Goal: Information Seeking & Learning: Learn about a topic

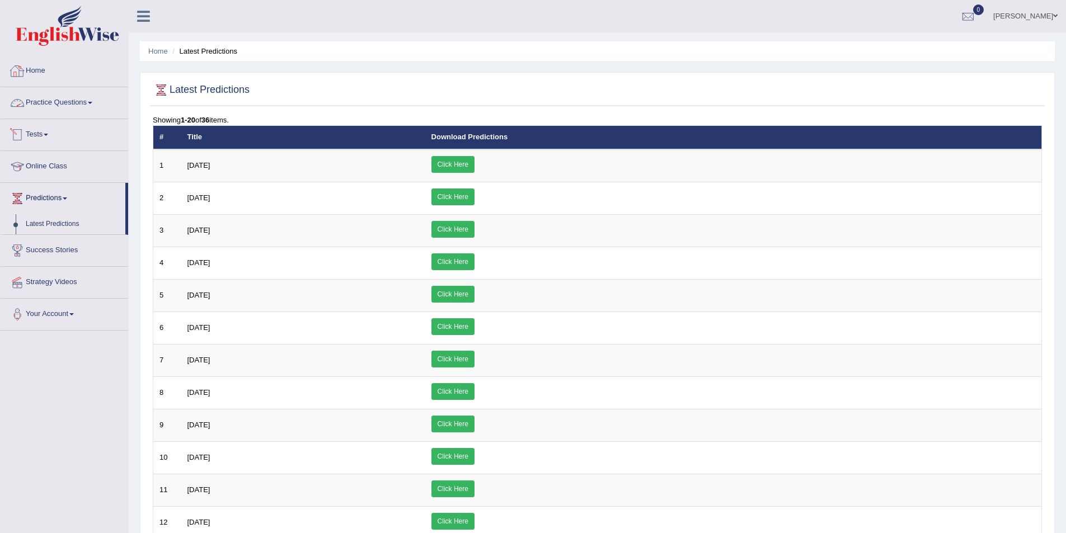
click at [67, 108] on link "Practice Questions" at bounding box center [65, 101] width 128 height 28
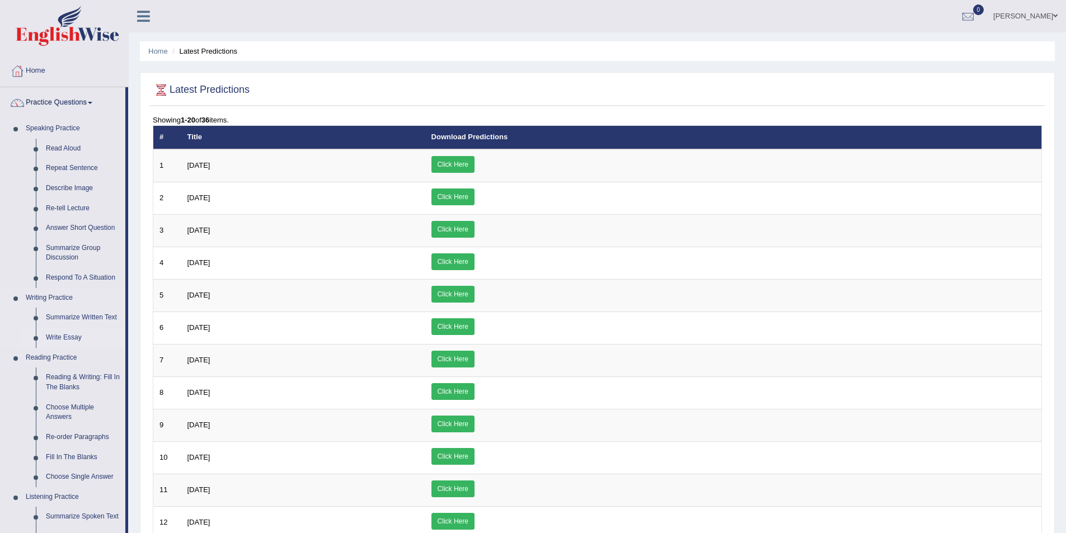
click at [74, 338] on link "Write Essay" at bounding box center [83, 338] width 84 height 20
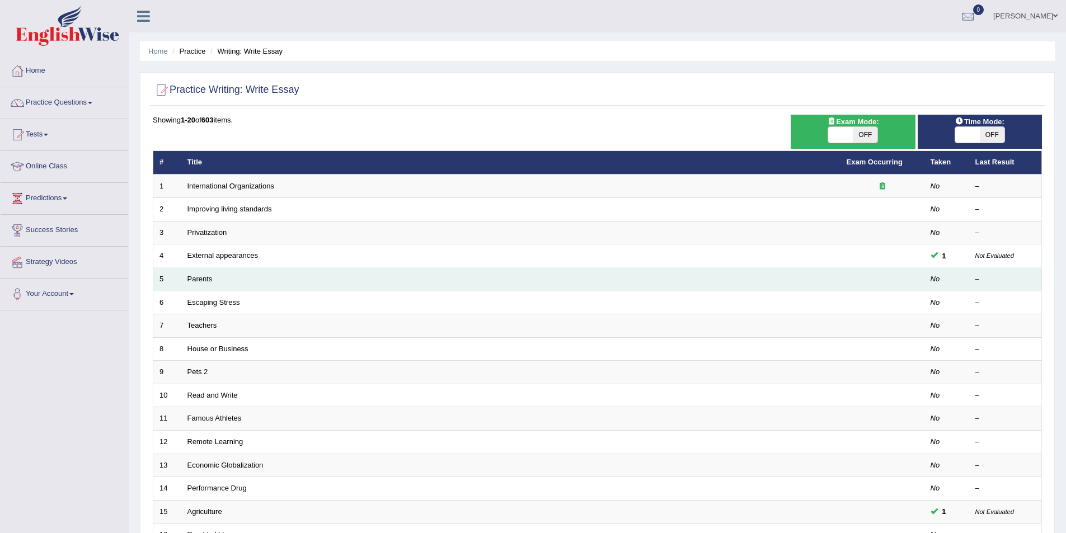
click at [202, 286] on td "Parents" at bounding box center [510, 279] width 659 height 23
click at [199, 279] on link "Parents" at bounding box center [199, 279] width 25 height 8
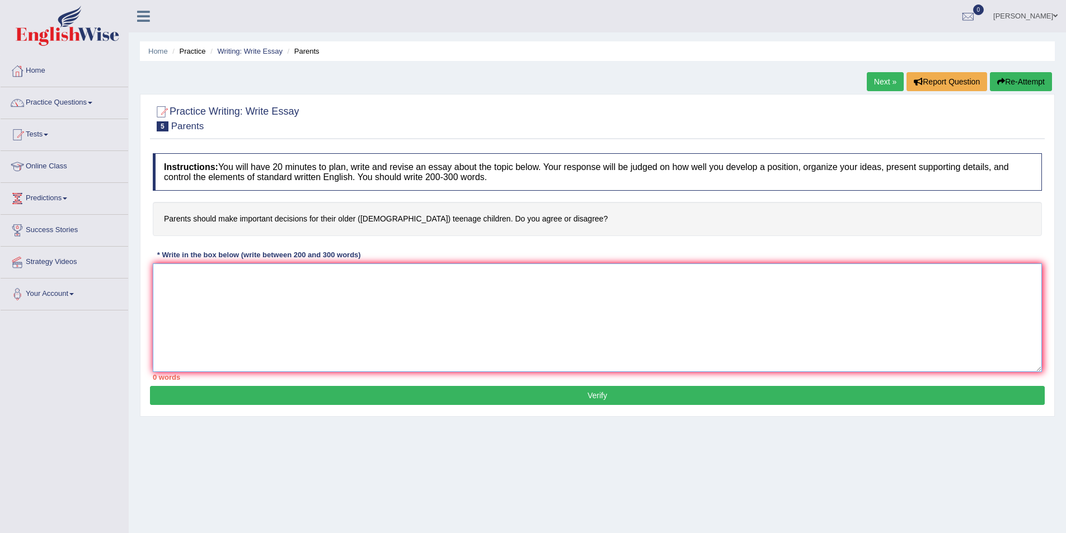
click at [186, 285] on textarea at bounding box center [597, 318] width 889 height 109
click at [356, 275] on textarea "This increasing influence of topic on our lives has ignitednumerous" at bounding box center [597, 318] width 889 height 109
click at [393, 277] on textarea "This increasing influence of topic on our lives has ignited numerous" at bounding box center [597, 318] width 889 height 109
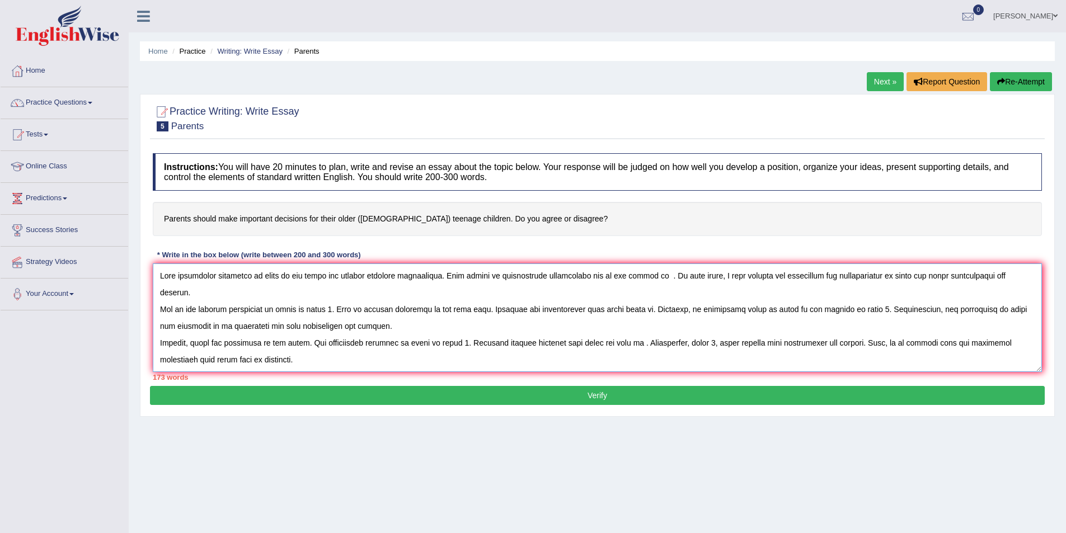
click at [275, 272] on textarea at bounding box center [597, 318] width 889 height 109
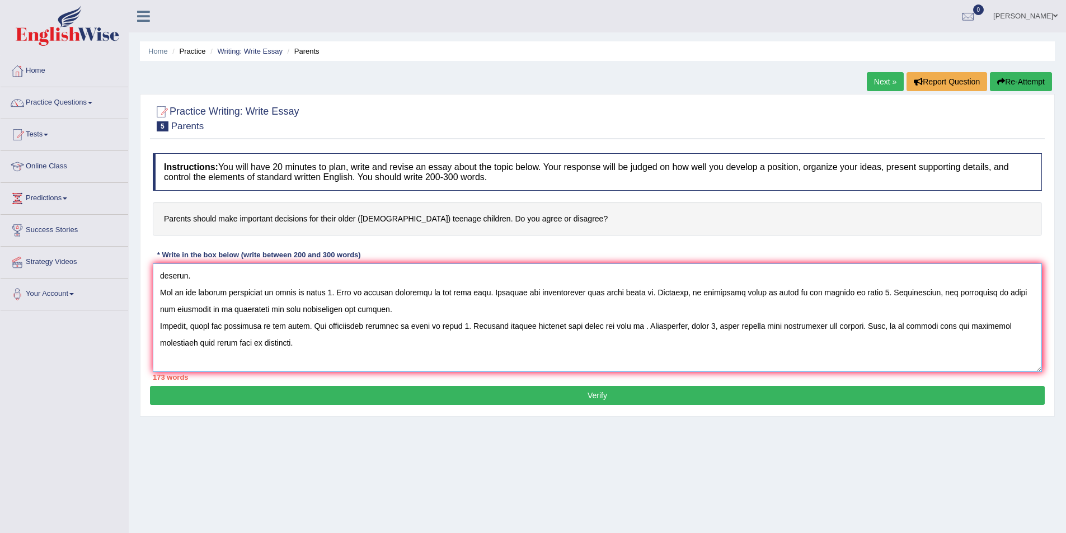
drag, startPoint x: 157, startPoint y: 275, endPoint x: 1033, endPoint y: 356, distance: 879.4
click at [1033, 356] on textarea at bounding box center [597, 318] width 889 height 109
click at [342, 328] on textarea at bounding box center [597, 318] width 889 height 109
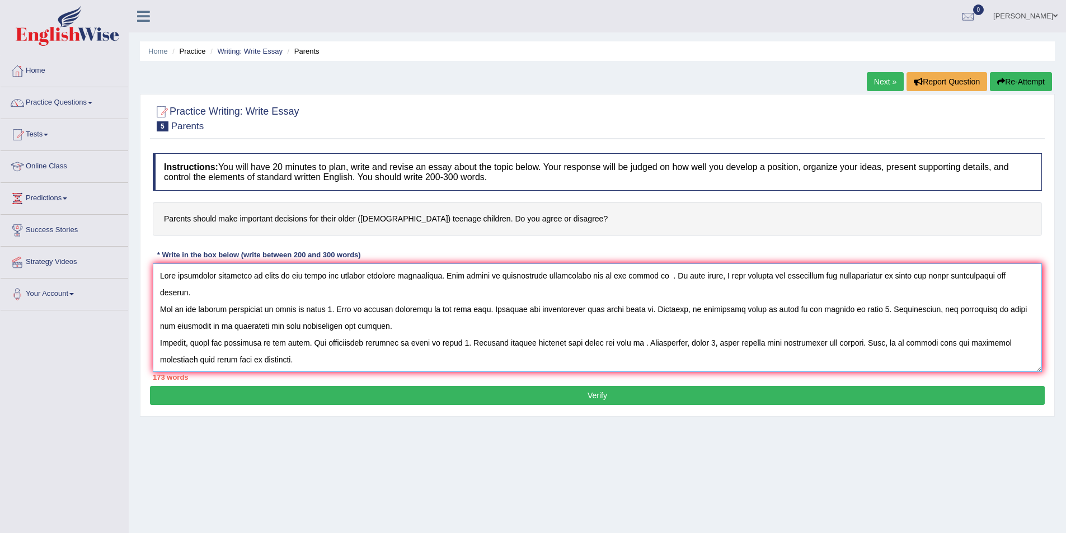
click at [278, 277] on textarea at bounding box center [597, 318] width 889 height 109
click at [275, 276] on textarea at bounding box center [597, 318] width 889 height 109
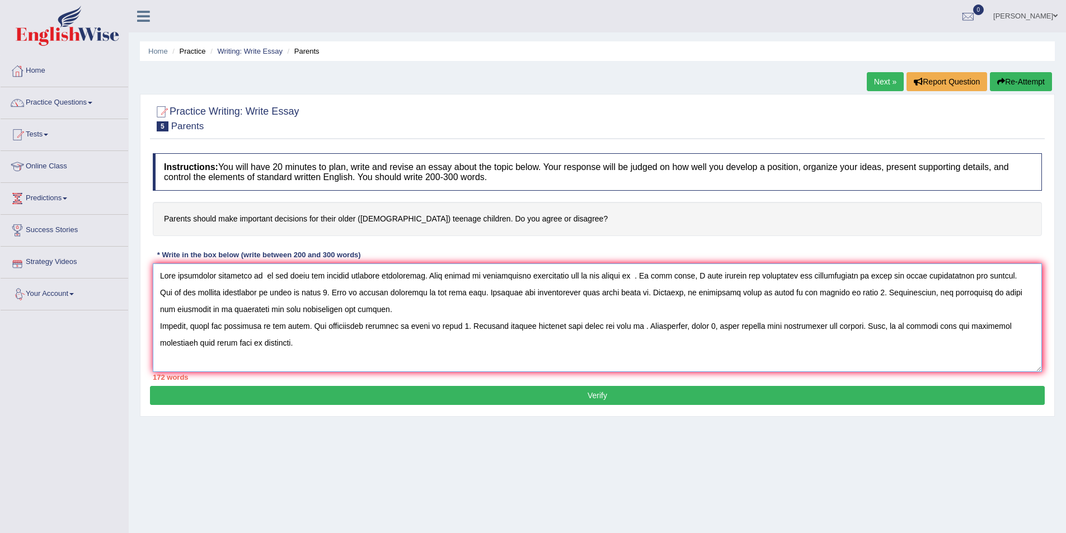
click at [174, 276] on textarea at bounding box center [597, 318] width 889 height 109
click at [256, 277] on textarea at bounding box center [597, 318] width 889 height 109
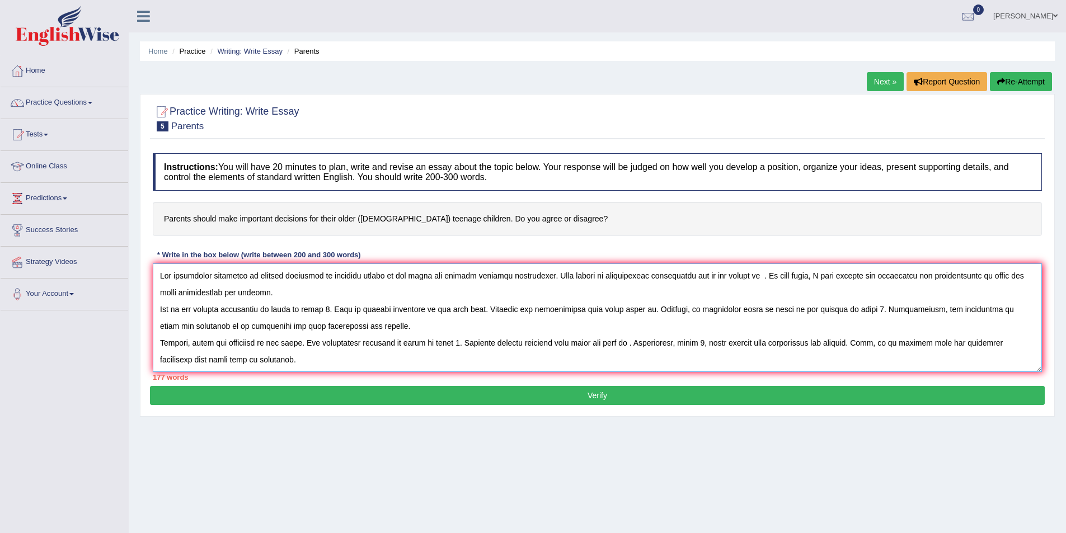
click at [312, 275] on textarea at bounding box center [597, 318] width 889 height 109
click at [384, 271] on textarea at bounding box center [597, 318] width 889 height 109
click at [806, 278] on textarea at bounding box center [597, 318] width 889 height 109
click at [236, 290] on textarea at bounding box center [597, 318] width 889 height 109
click at [298, 309] on textarea at bounding box center [597, 318] width 889 height 109
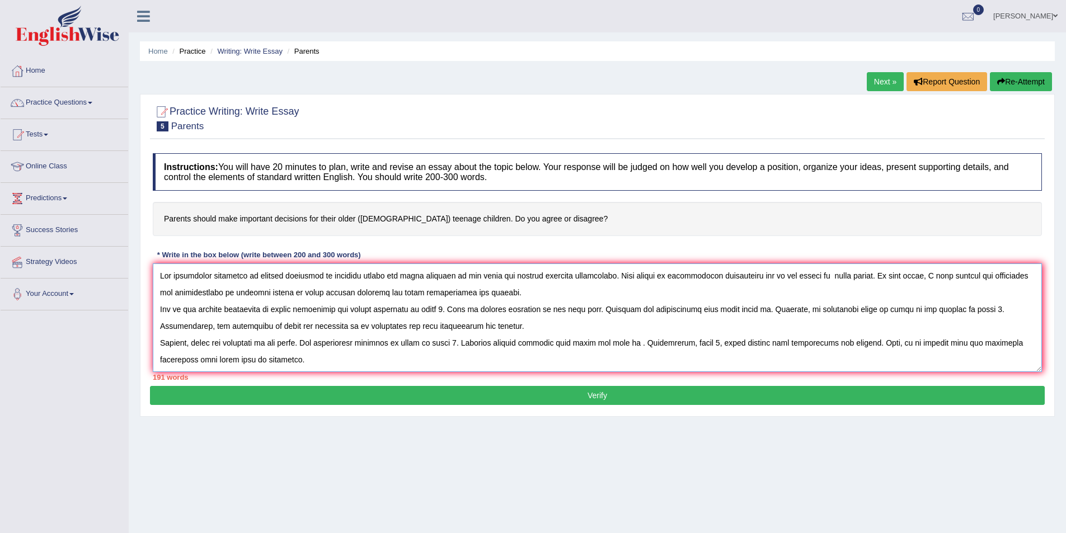
click at [375, 304] on textarea at bounding box center [597, 318] width 889 height 109
click at [412, 311] on textarea at bounding box center [597, 318] width 889 height 109
click at [516, 306] on textarea at bounding box center [597, 318] width 889 height 109
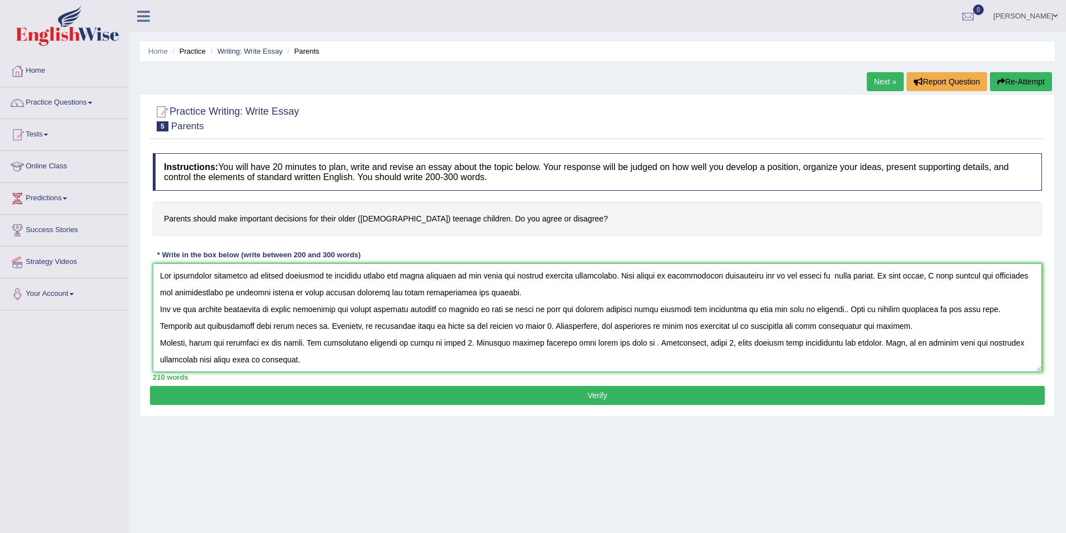
click at [979, 312] on textarea at bounding box center [597, 318] width 889 height 109
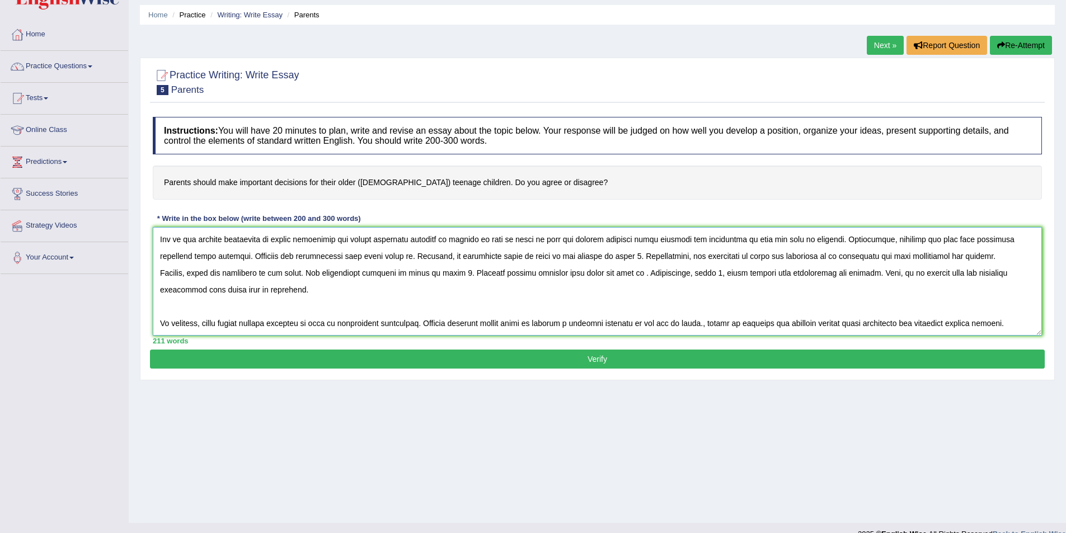
scroll to position [54, 0]
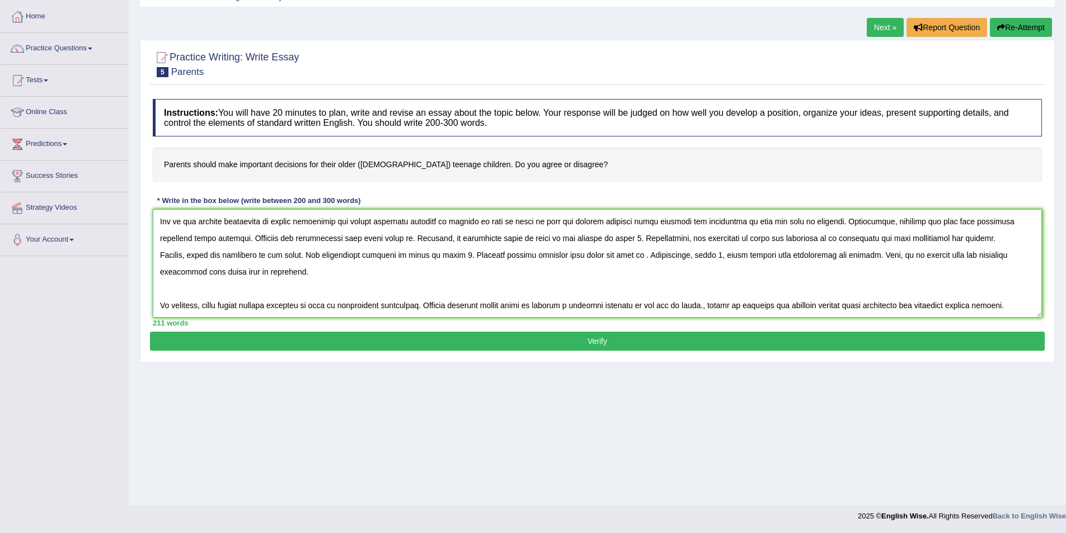
click at [224, 299] on textarea at bounding box center [597, 263] width 889 height 109
click at [211, 301] on textarea at bounding box center [597, 263] width 889 height 109
click at [236, 300] on textarea at bounding box center [597, 263] width 889 height 109
click at [234, 305] on textarea at bounding box center [597, 263] width 889 height 109
click at [258, 304] on textarea at bounding box center [597, 263] width 889 height 109
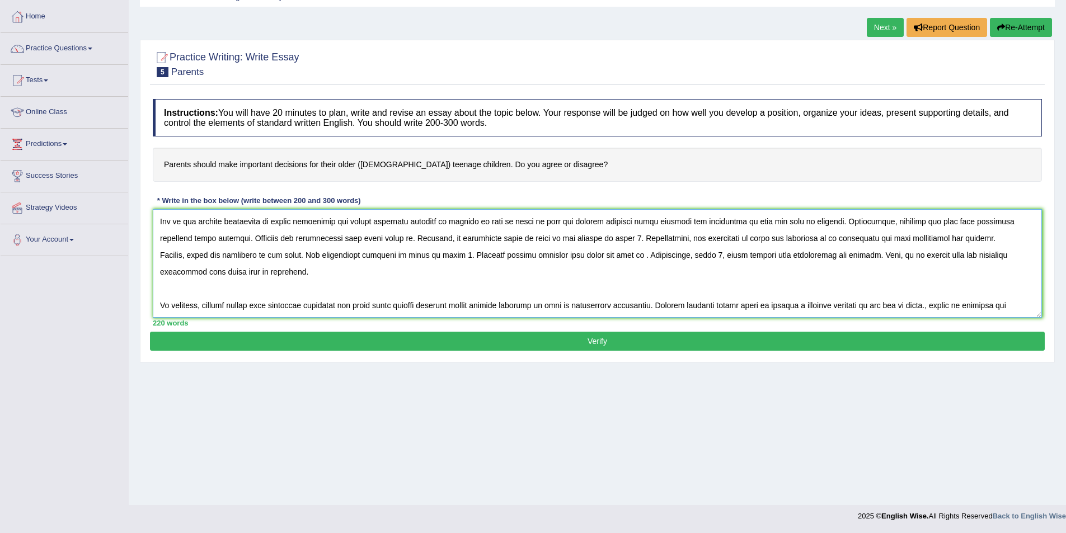
click at [702, 306] on textarea at bounding box center [597, 263] width 889 height 109
click at [699, 307] on textarea at bounding box center [597, 263] width 889 height 109
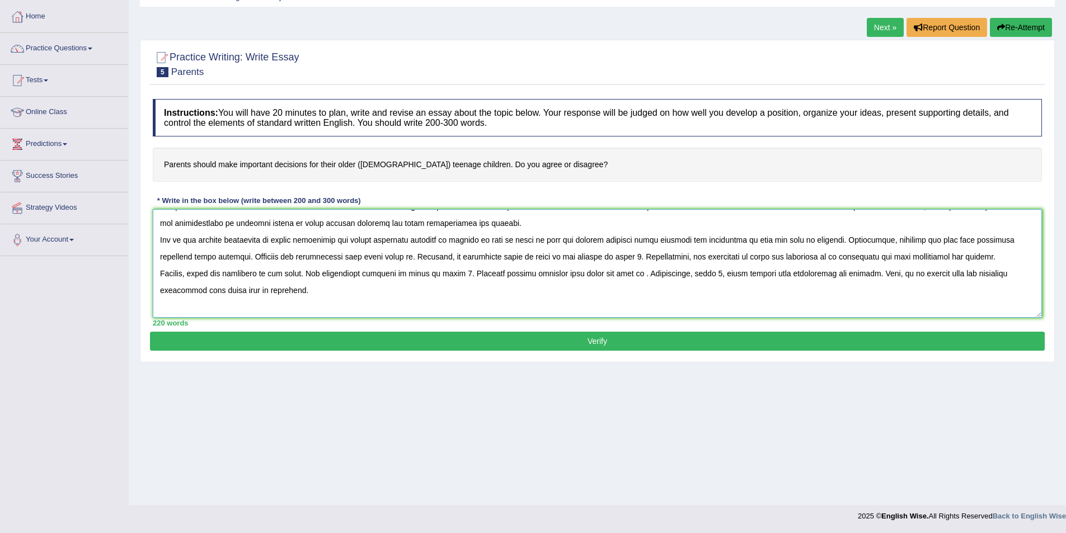
scroll to position [0, 0]
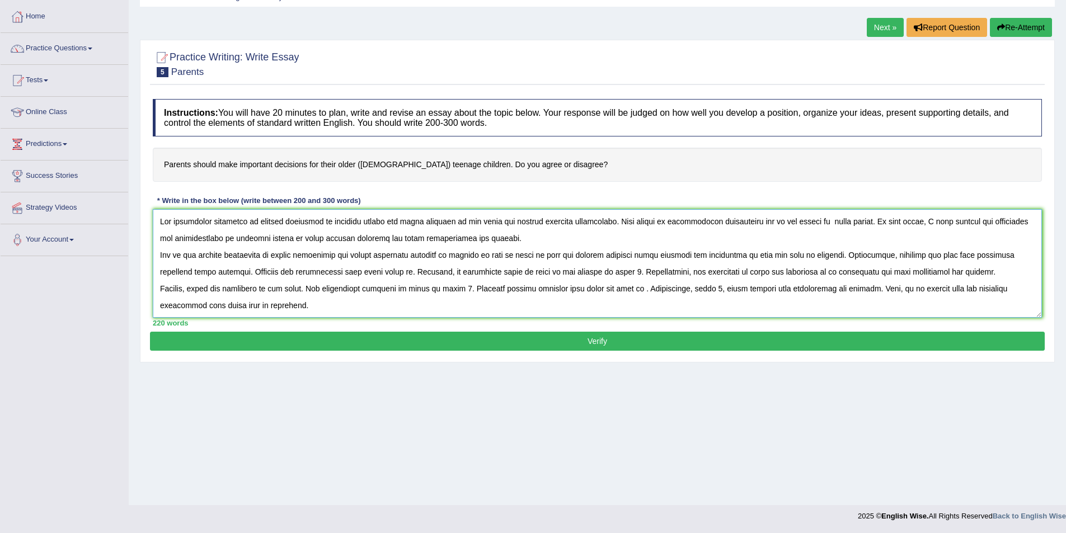
click at [755, 268] on textarea at bounding box center [597, 263] width 889 height 109
click at [379, 267] on textarea at bounding box center [597, 263] width 889 height 109
click at [408, 267] on textarea at bounding box center [597, 263] width 889 height 109
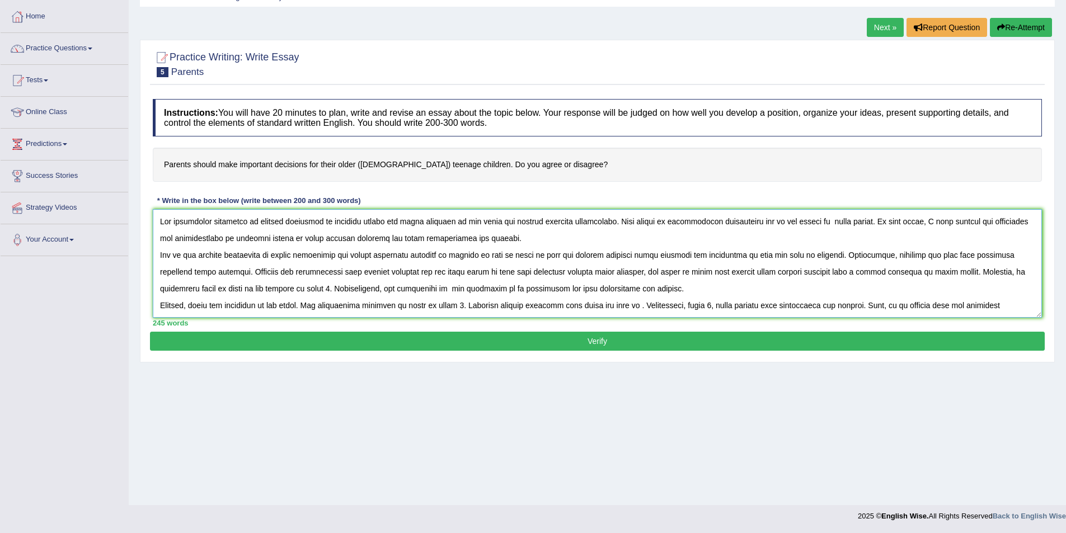
click at [316, 286] on textarea at bounding box center [597, 263] width 889 height 109
click at [318, 286] on textarea at bounding box center [597, 263] width 889 height 109
click at [225, 285] on textarea at bounding box center [597, 263] width 889 height 109
click at [388, 289] on textarea at bounding box center [597, 263] width 889 height 109
click at [258, 287] on textarea at bounding box center [597, 263] width 889 height 109
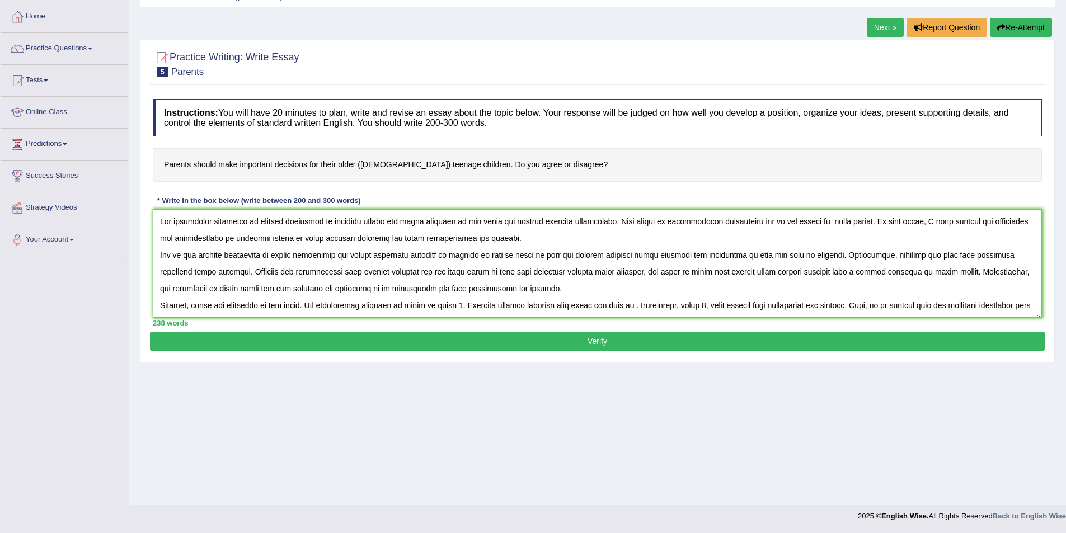
click at [305, 307] on textarea at bounding box center [597, 263] width 889 height 109
click at [351, 308] on textarea at bounding box center [597, 263] width 889 height 109
click at [355, 309] on textarea at bounding box center [597, 263] width 889 height 109
click at [510, 304] on textarea at bounding box center [597, 263] width 889 height 109
click at [516, 302] on textarea at bounding box center [597, 263] width 889 height 109
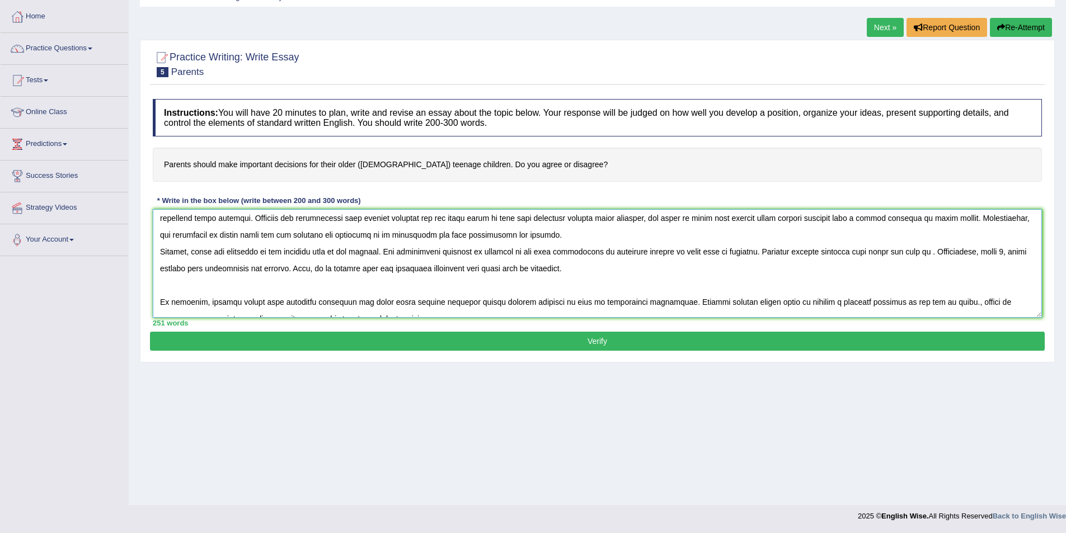
scroll to position [56, 0]
click at [934, 250] on textarea at bounding box center [597, 263] width 889 height 109
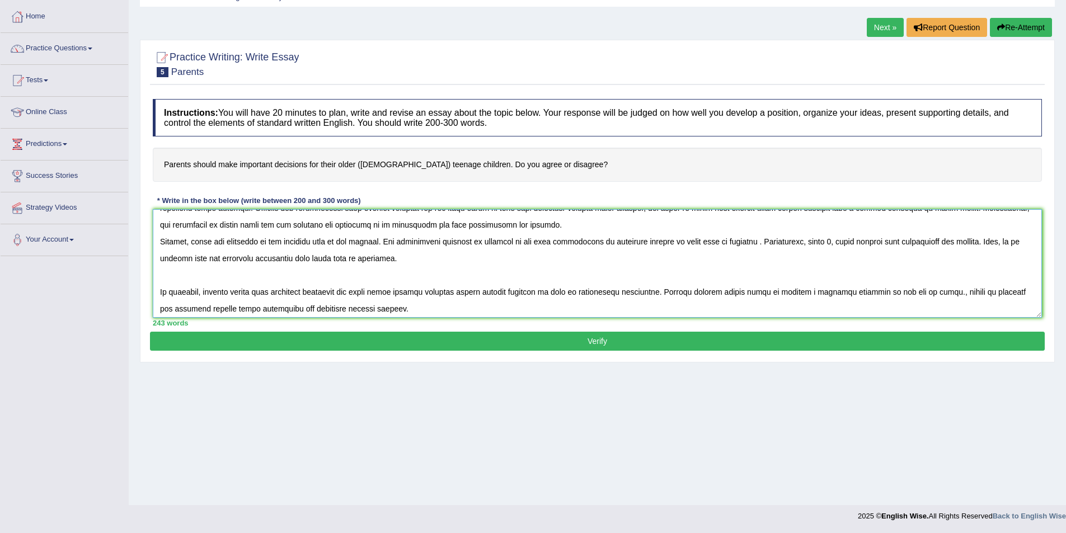
scroll to position [67, 0]
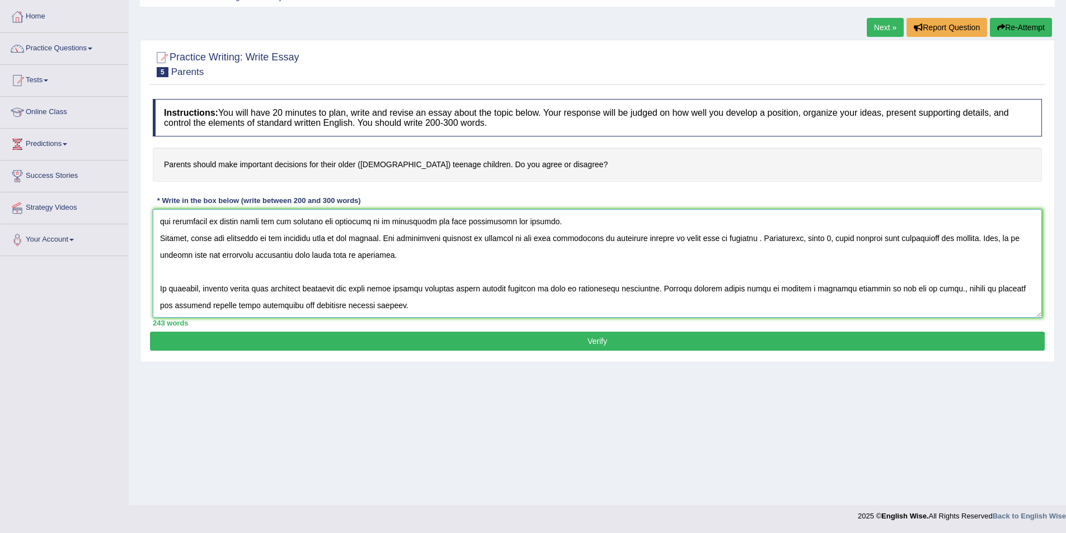
click at [764, 238] on textarea at bounding box center [597, 263] width 889 height 109
click at [762, 236] on textarea at bounding box center [597, 263] width 889 height 109
click at [808, 238] on textarea at bounding box center [597, 263] width 889 height 109
click at [828, 232] on textarea at bounding box center [597, 263] width 889 height 109
click at [869, 232] on textarea at bounding box center [597, 263] width 889 height 109
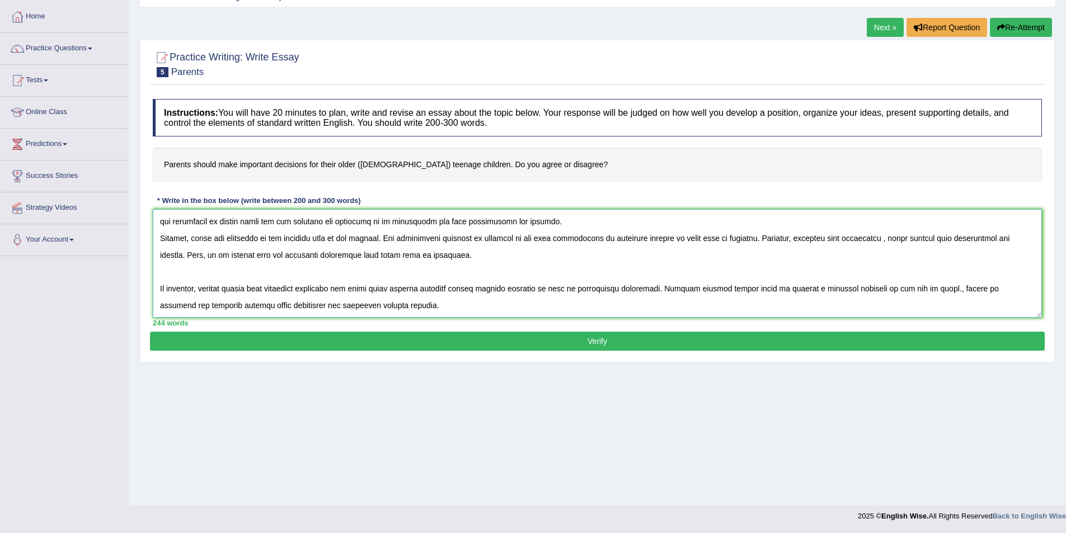
click at [865, 238] on textarea at bounding box center [597, 263] width 889 height 109
click at [887, 240] on textarea at bounding box center [597, 263] width 889 height 109
click at [584, 253] on textarea at bounding box center [597, 263] width 889 height 109
click at [925, 288] on textarea at bounding box center [597, 263] width 889 height 109
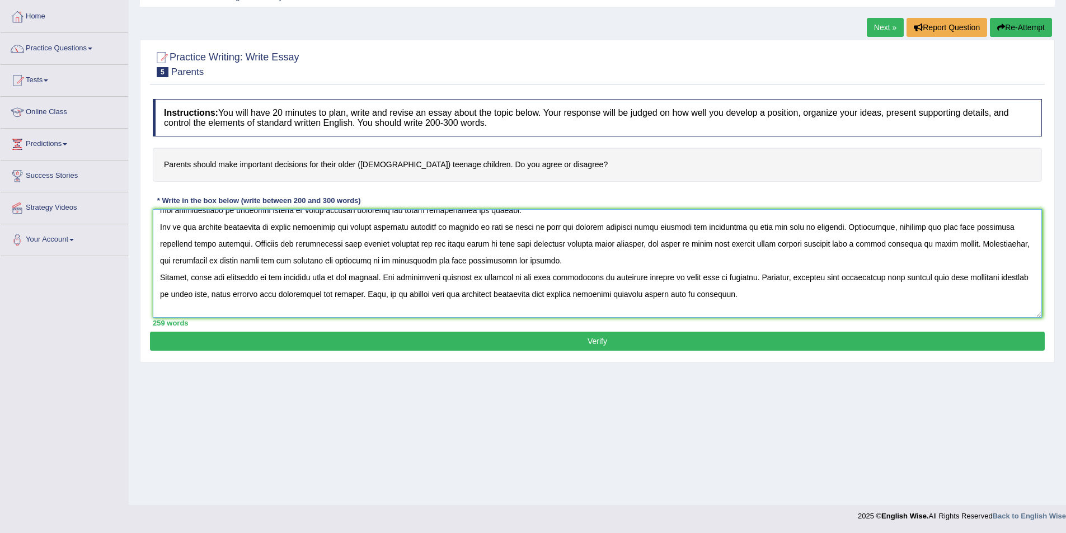
scroll to position [0, 0]
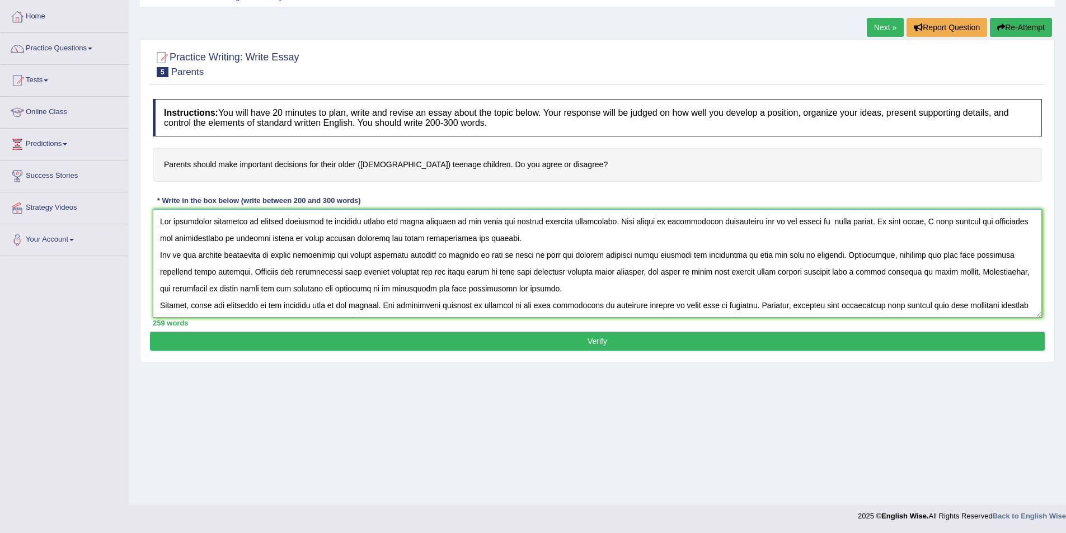
click at [807, 218] on textarea at bounding box center [597, 263] width 889 height 109
click at [363, 238] on textarea at bounding box center [597, 263] width 889 height 109
click at [286, 236] on textarea at bounding box center [597, 263] width 889 height 109
click at [305, 233] on textarea at bounding box center [597, 263] width 889 height 109
click at [362, 236] on textarea at bounding box center [597, 263] width 889 height 109
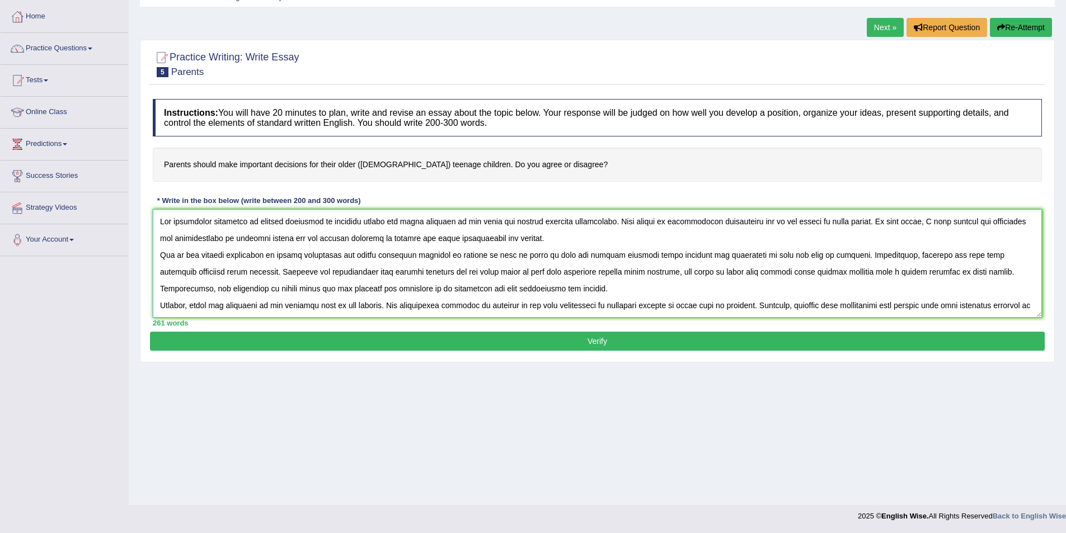
click at [338, 253] on textarea at bounding box center [597, 263] width 889 height 109
click at [837, 254] on textarea at bounding box center [597, 263] width 889 height 109
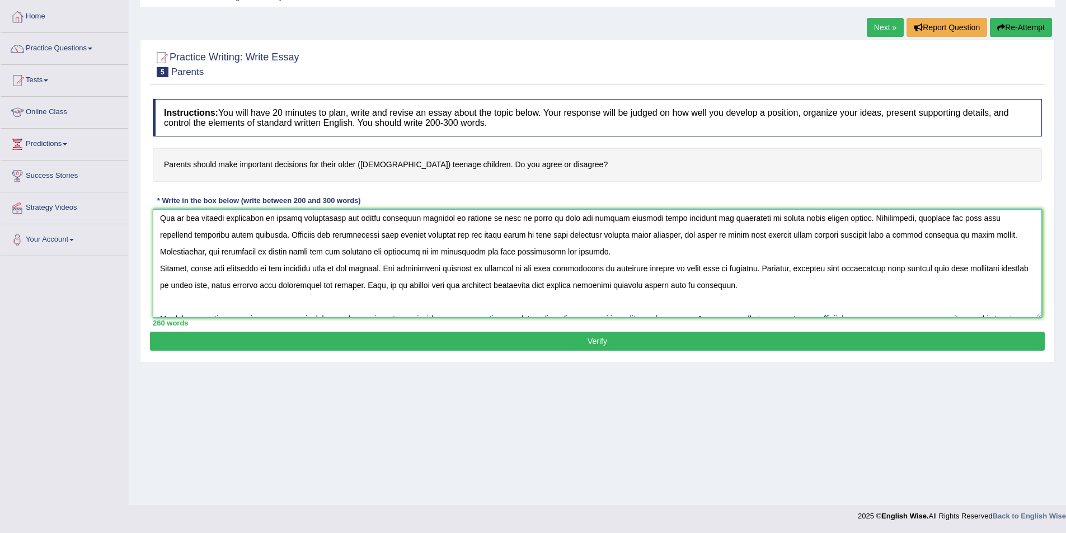
scroll to position [56, 0]
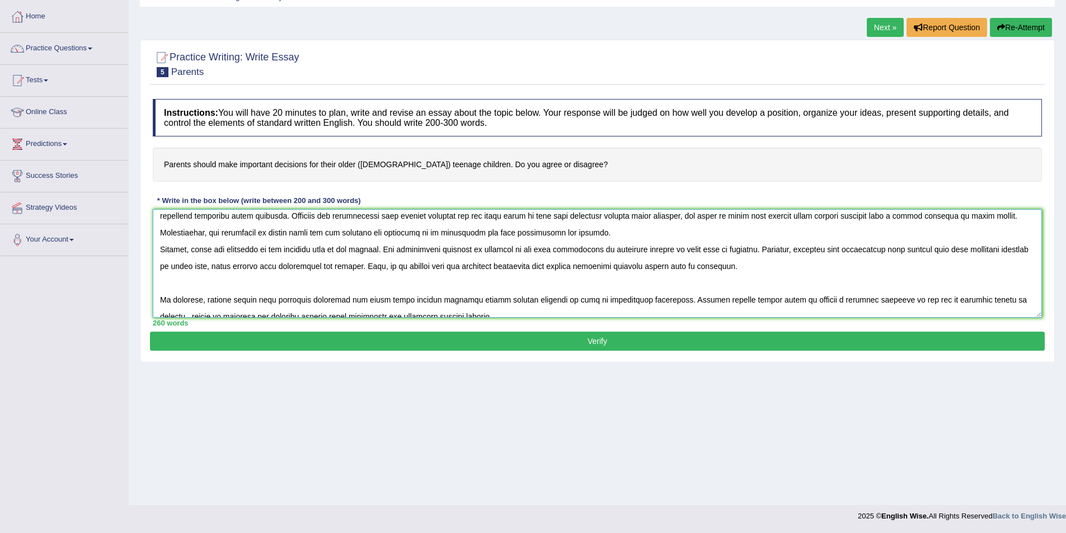
click at [266, 217] on textarea at bounding box center [597, 263] width 889 height 109
click at [262, 215] on textarea at bounding box center [597, 263] width 889 height 109
type textarea "The increasing influence of parents involving on decision making for their chil…"
click at [528, 337] on button "Verify" at bounding box center [597, 341] width 895 height 19
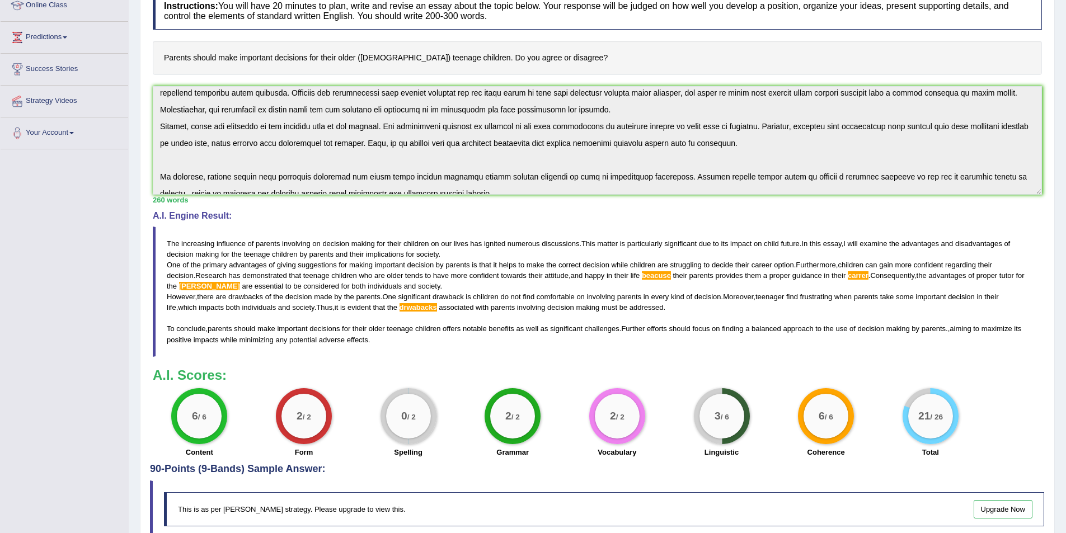
scroll to position [166, 0]
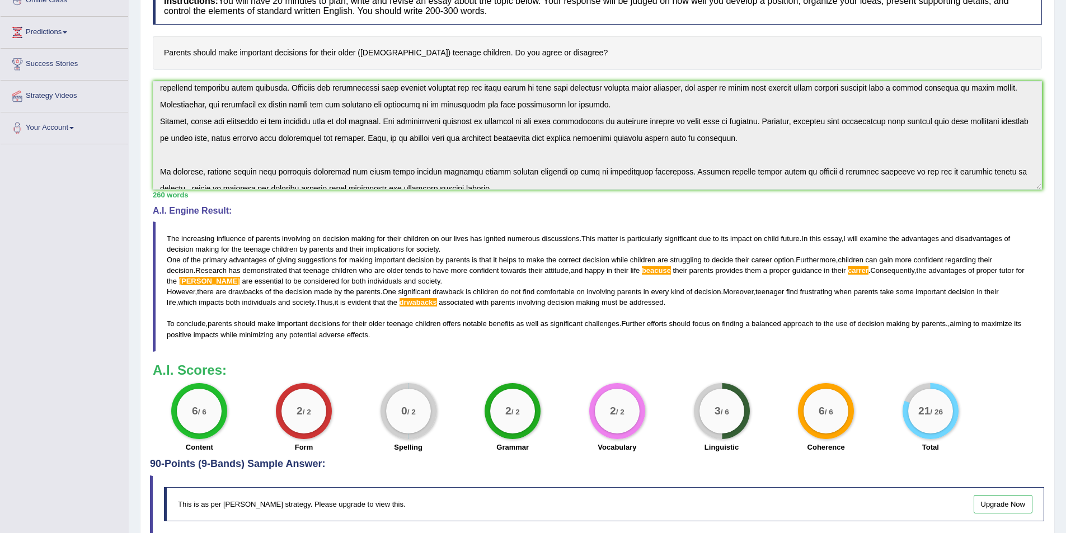
click at [848, 269] on span "carrer" at bounding box center [858, 270] width 21 height 8
click at [836, 278] on blockquote "The increasing influence of parents involving on decision making for their chil…" at bounding box center [597, 287] width 889 height 130
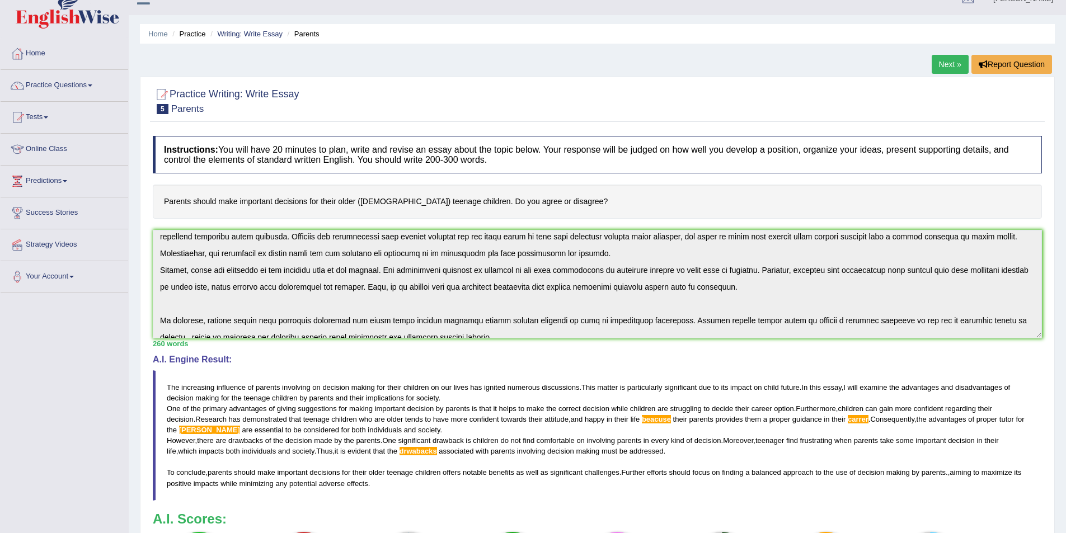
scroll to position [0, 0]
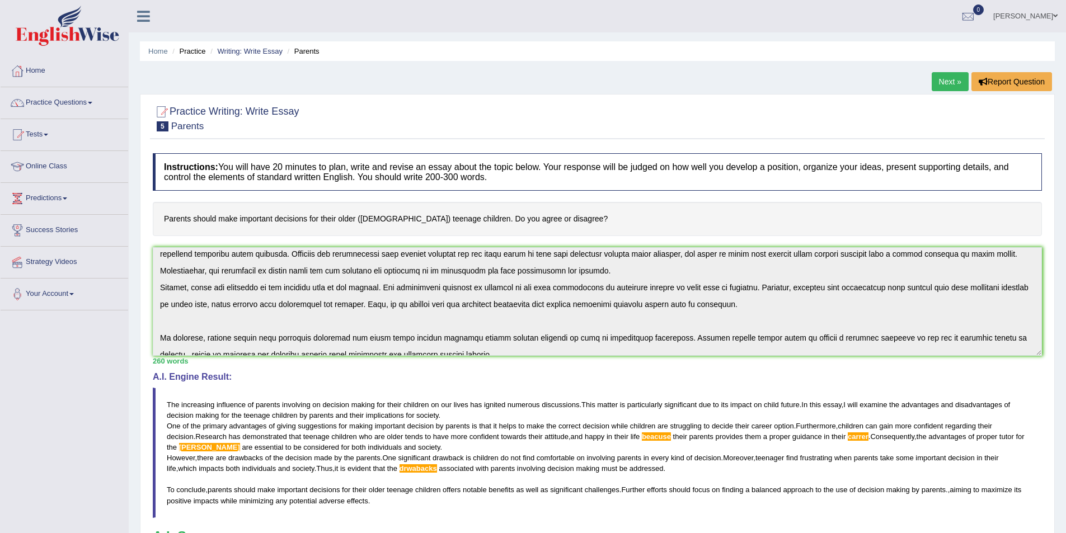
click at [948, 88] on link "Next »" at bounding box center [950, 81] width 37 height 19
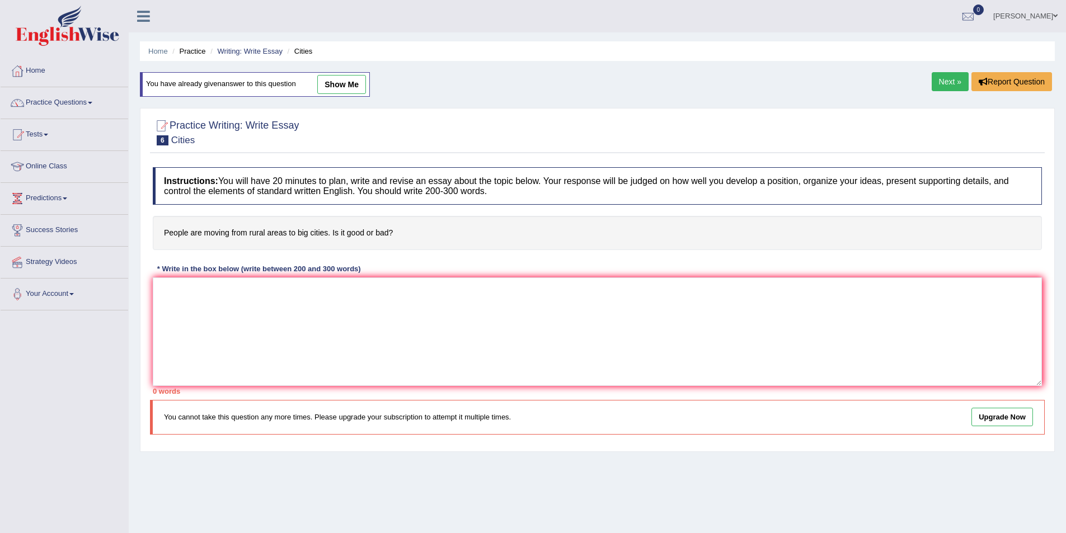
click at [952, 84] on link "Next »" at bounding box center [950, 81] width 37 height 19
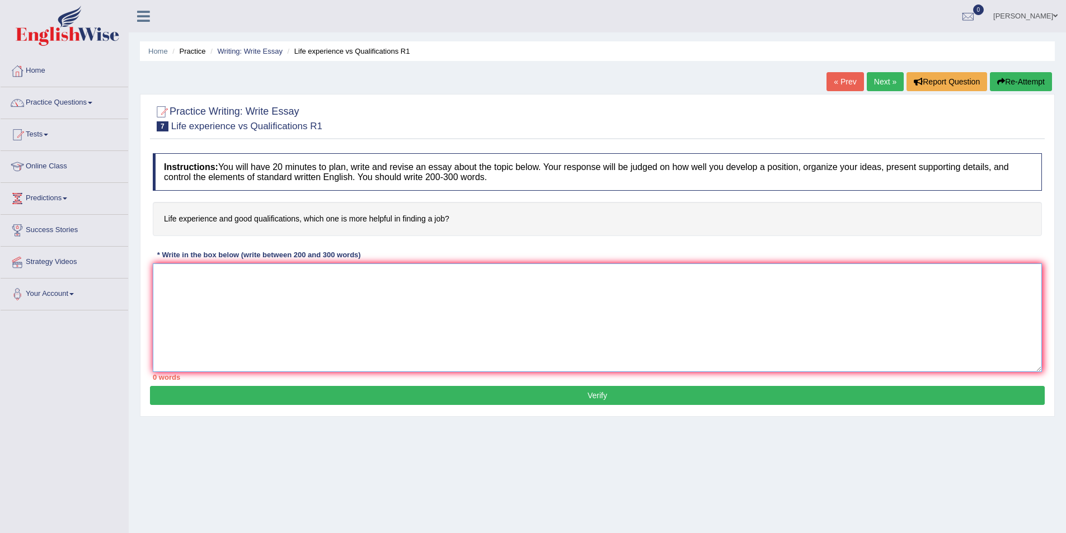
click at [299, 294] on textarea at bounding box center [597, 318] width 889 height 109
paste textarea "This increasing influence of topic on our lives has ignited numerous discussion…"
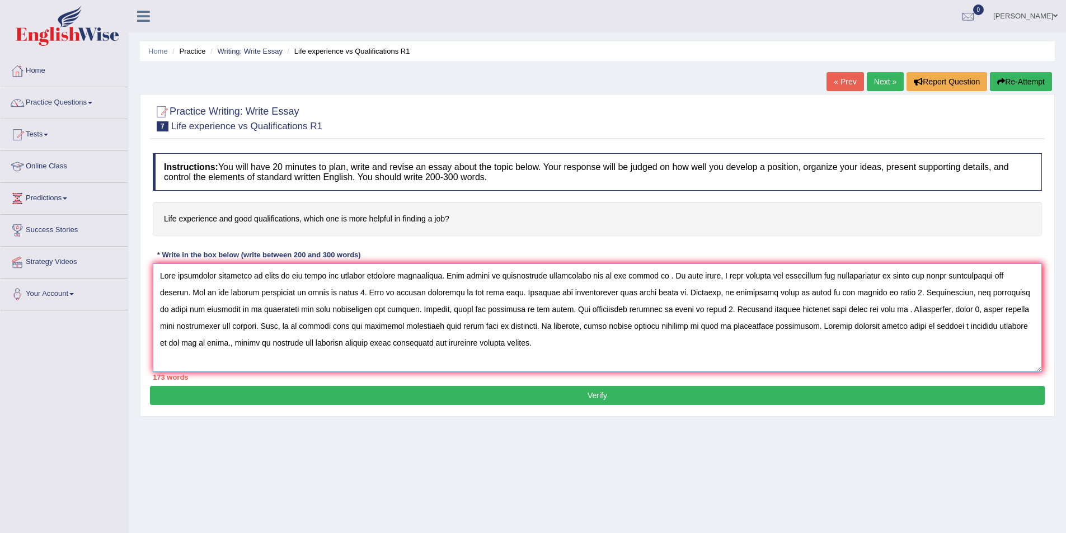
click at [744, 326] on textarea at bounding box center [597, 318] width 889 height 109
click at [742, 326] on textarea at bounding box center [597, 318] width 889 height 109
click at [435, 321] on textarea at bounding box center [597, 318] width 889 height 109
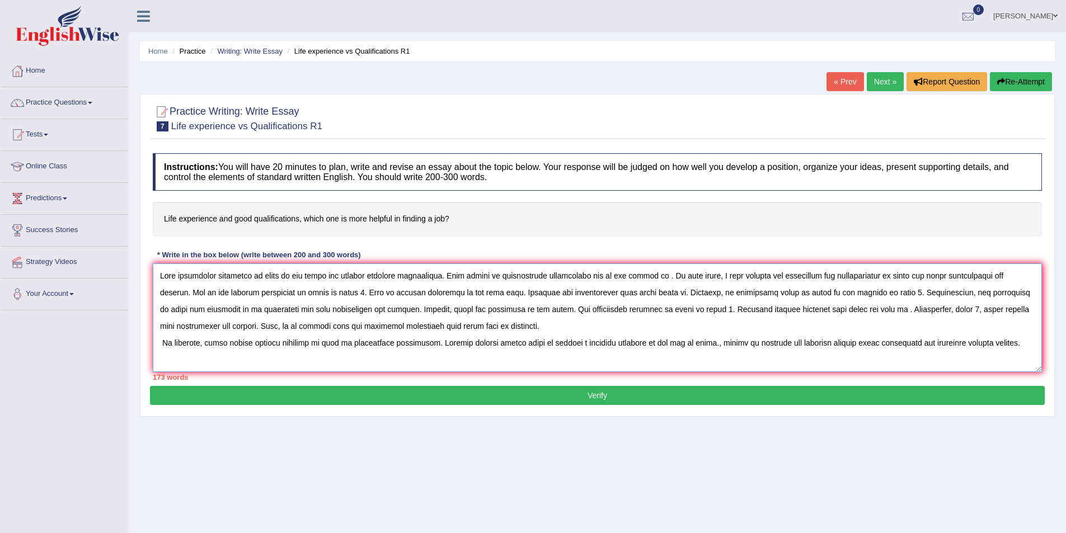
click at [1002, 278] on textarea at bounding box center [597, 318] width 889 height 109
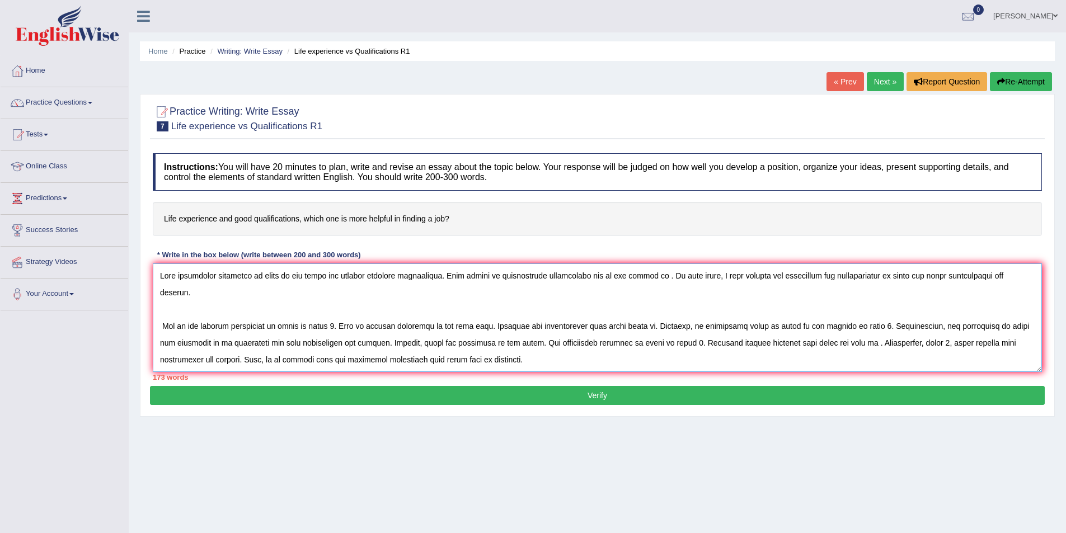
click at [333, 323] on textarea at bounding box center [597, 318] width 889 height 109
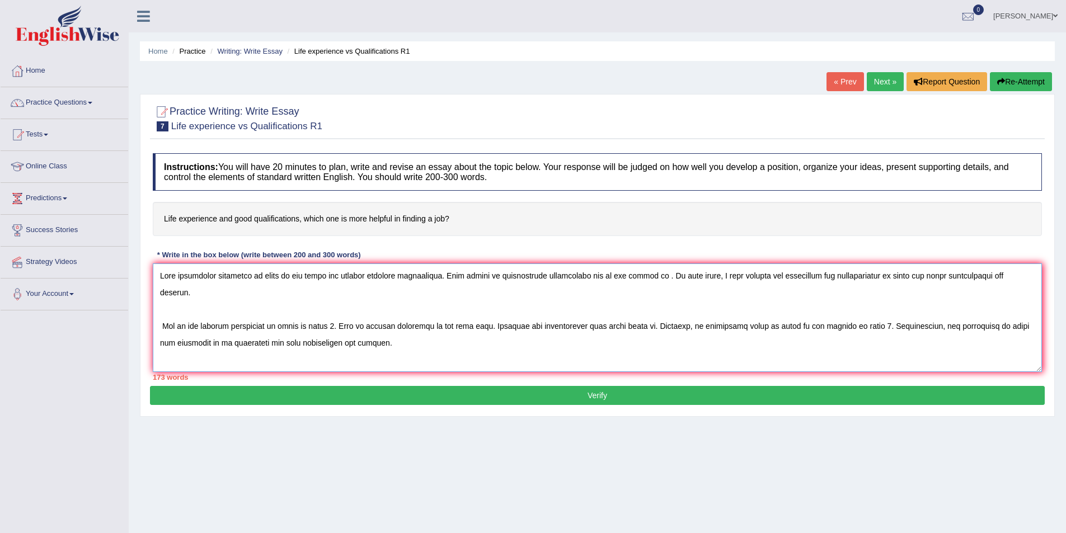
scroll to position [34, 0]
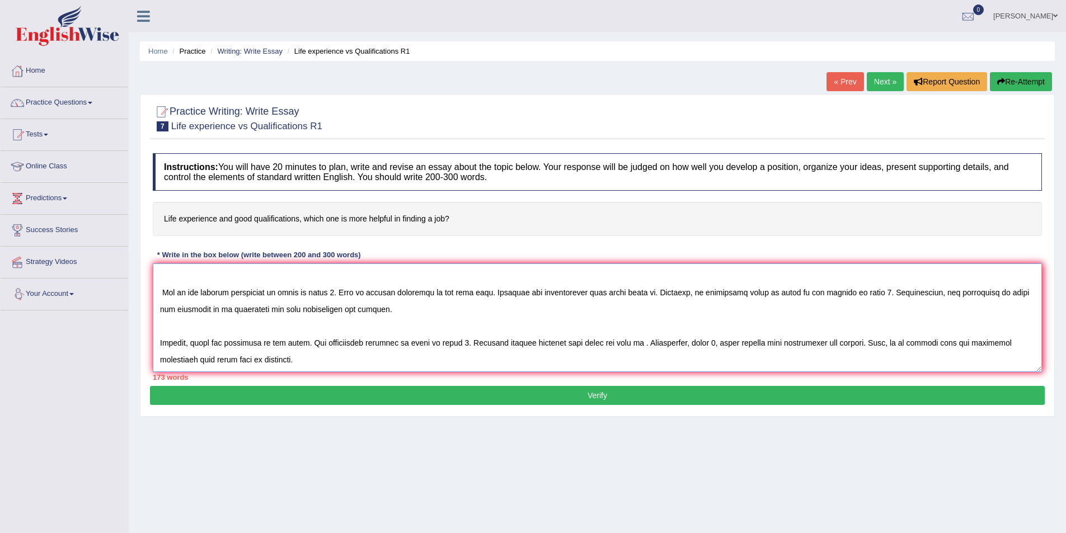
click at [162, 358] on textarea at bounding box center [597, 318] width 889 height 109
click at [304, 345] on textarea at bounding box center [597, 318] width 889 height 109
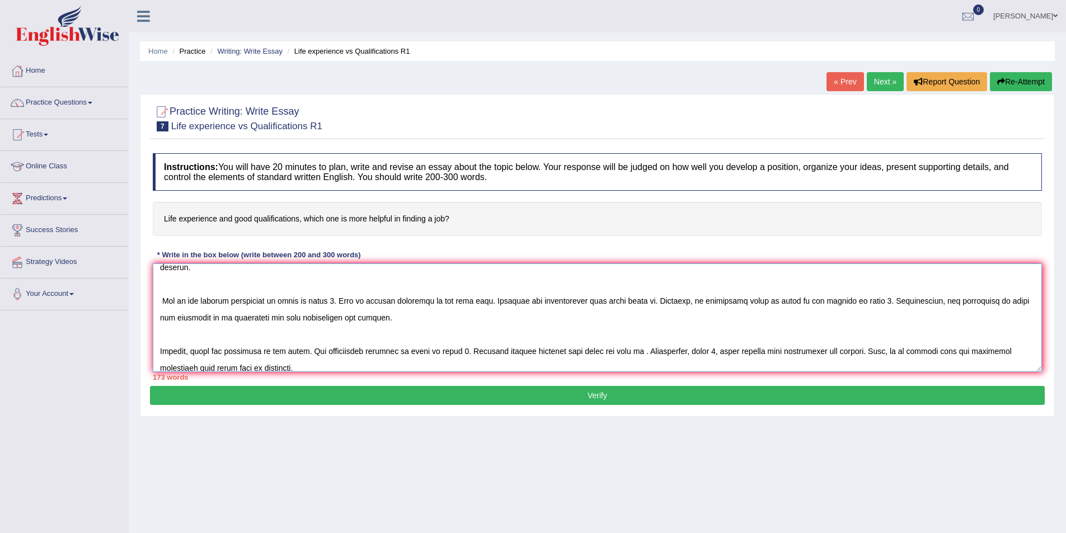
scroll to position [0, 0]
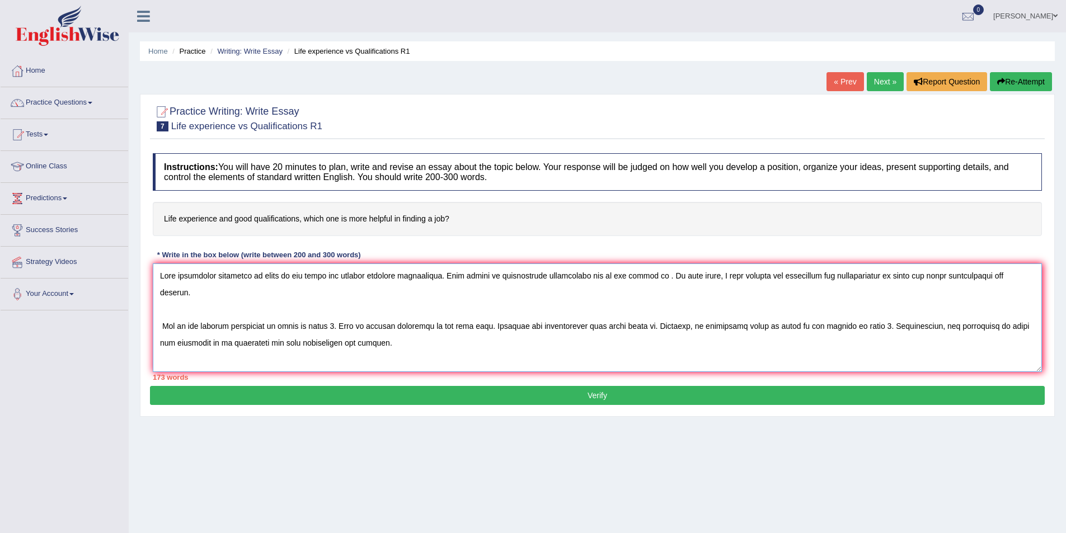
click at [273, 276] on textarea at bounding box center [597, 318] width 889 height 109
click at [659, 272] on textarea at bounding box center [597, 318] width 889 height 109
click at [299, 276] on textarea at bounding box center [597, 318] width 889 height 109
click at [753, 275] on textarea at bounding box center [597, 318] width 889 height 109
click at [176, 290] on textarea at bounding box center [597, 318] width 889 height 109
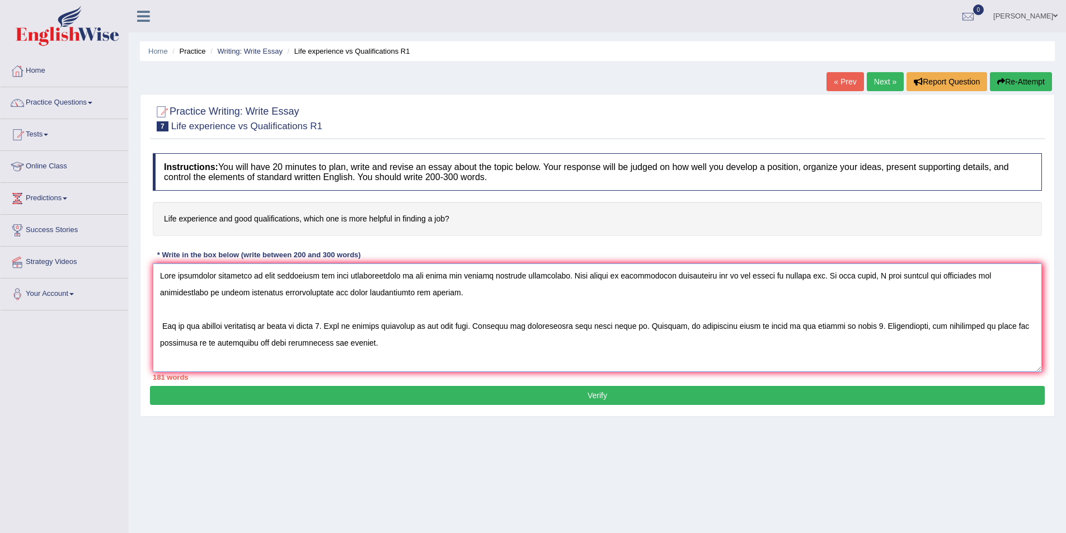
click at [296, 326] on textarea at bounding box center [597, 318] width 889 height 109
click at [412, 326] on textarea at bounding box center [597, 318] width 889 height 109
click at [863, 326] on textarea at bounding box center [597, 318] width 889 height 109
click at [786, 326] on textarea at bounding box center [597, 318] width 889 height 109
click at [794, 324] on textarea at bounding box center [597, 318] width 889 height 109
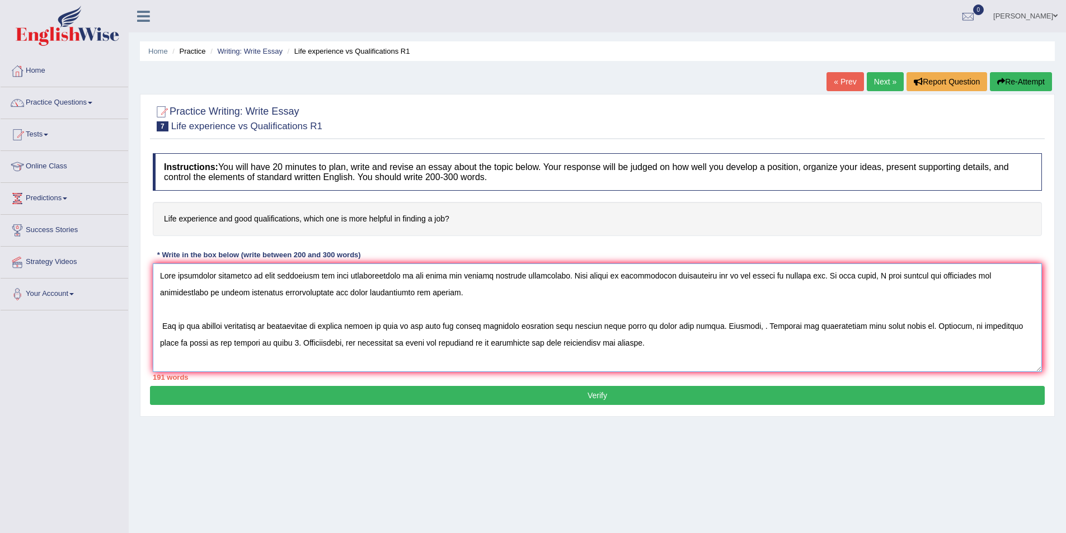
click at [762, 330] on textarea at bounding box center [597, 318] width 889 height 109
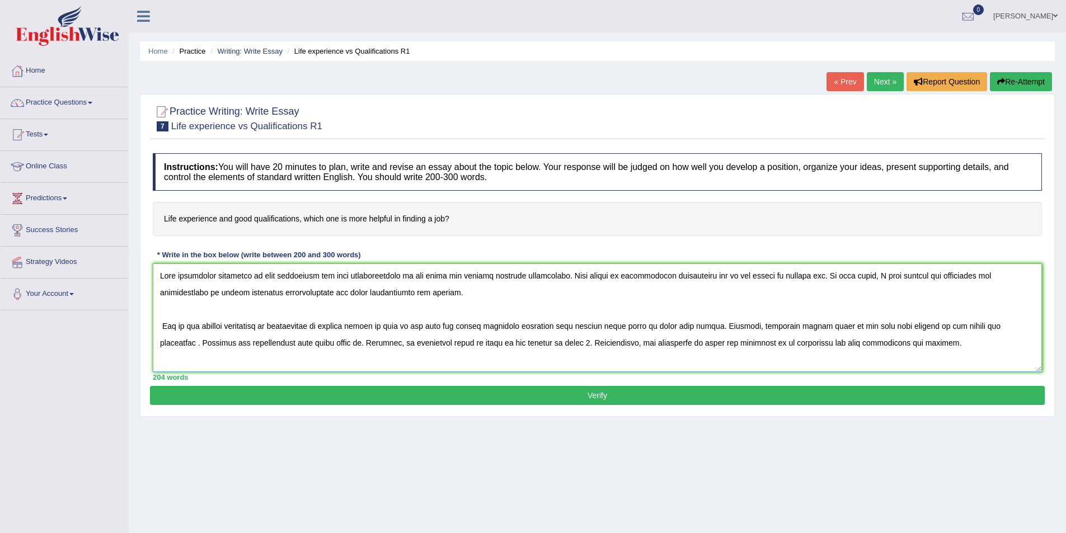
click at [298, 340] on textarea at bounding box center [597, 318] width 889 height 109
click at [434, 339] on textarea at bounding box center [597, 318] width 889 height 109
click at [620, 337] on textarea at bounding box center [597, 318] width 889 height 109
click at [642, 341] on textarea at bounding box center [597, 318] width 889 height 109
click at [639, 344] on textarea at bounding box center [597, 318] width 889 height 109
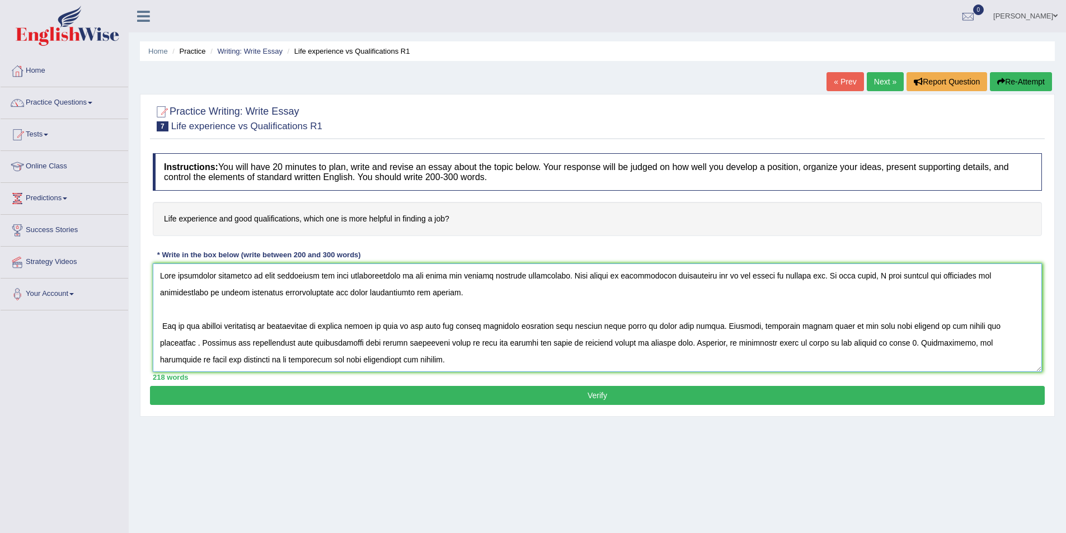
click at [865, 341] on textarea at bounding box center [597, 318] width 889 height 109
click at [793, 344] on textarea at bounding box center [597, 318] width 889 height 109
click at [970, 346] on textarea at bounding box center [597, 318] width 889 height 109
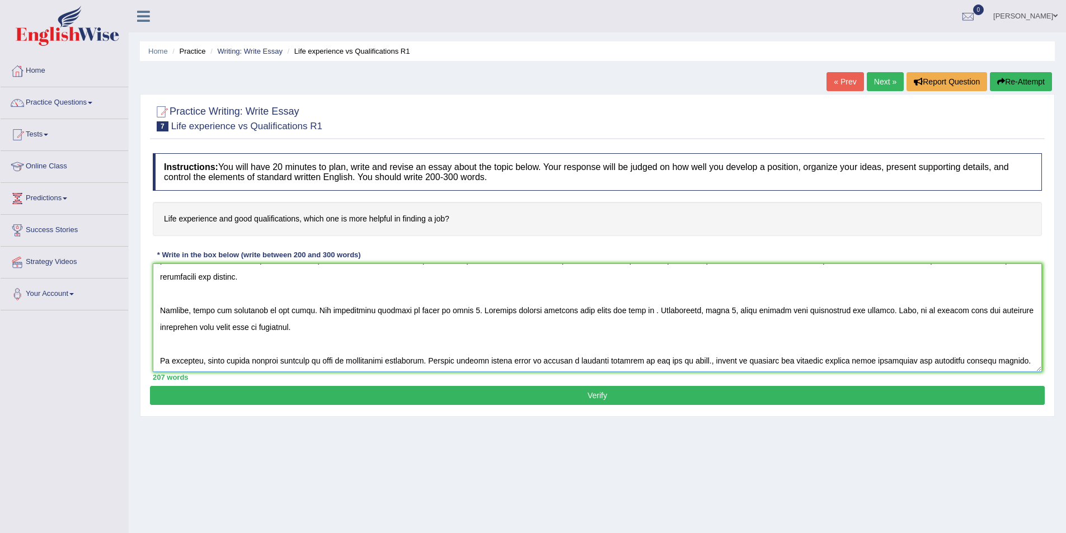
scroll to position [84, 0]
click at [304, 310] on textarea at bounding box center [597, 318] width 889 height 109
click at [305, 307] on textarea at bounding box center [597, 318] width 889 height 109
click at [582, 305] on textarea at bounding box center [597, 318] width 889 height 109
click at [926, 308] on textarea at bounding box center [597, 318] width 889 height 109
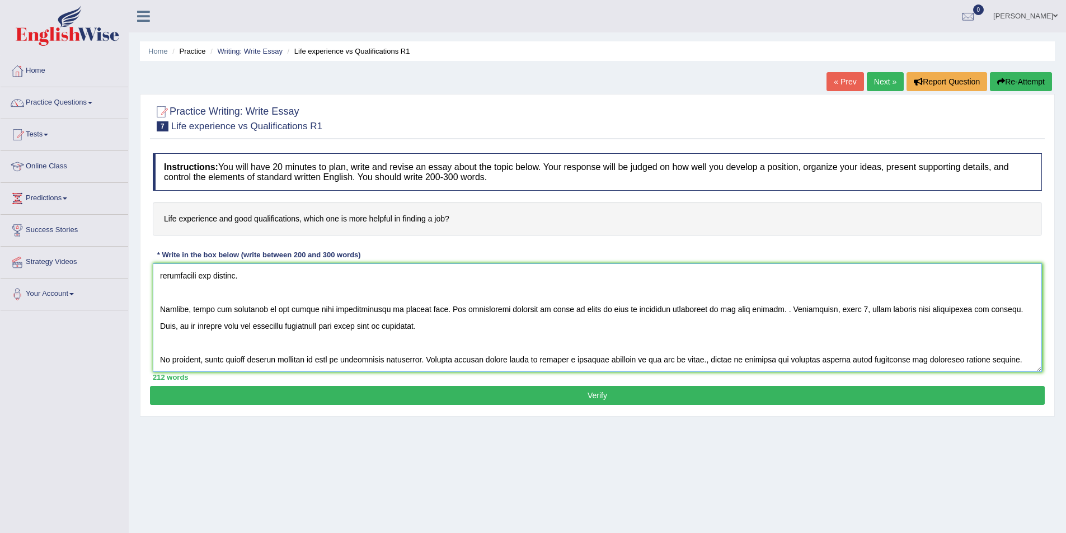
click at [760, 311] on textarea at bounding box center [597, 318] width 889 height 109
click at [223, 327] on textarea at bounding box center [597, 318] width 889 height 109
click at [235, 321] on textarea at bounding box center [597, 318] width 889 height 109
click at [328, 327] on textarea at bounding box center [597, 318] width 889 height 109
click at [829, 307] on textarea at bounding box center [597, 318] width 889 height 109
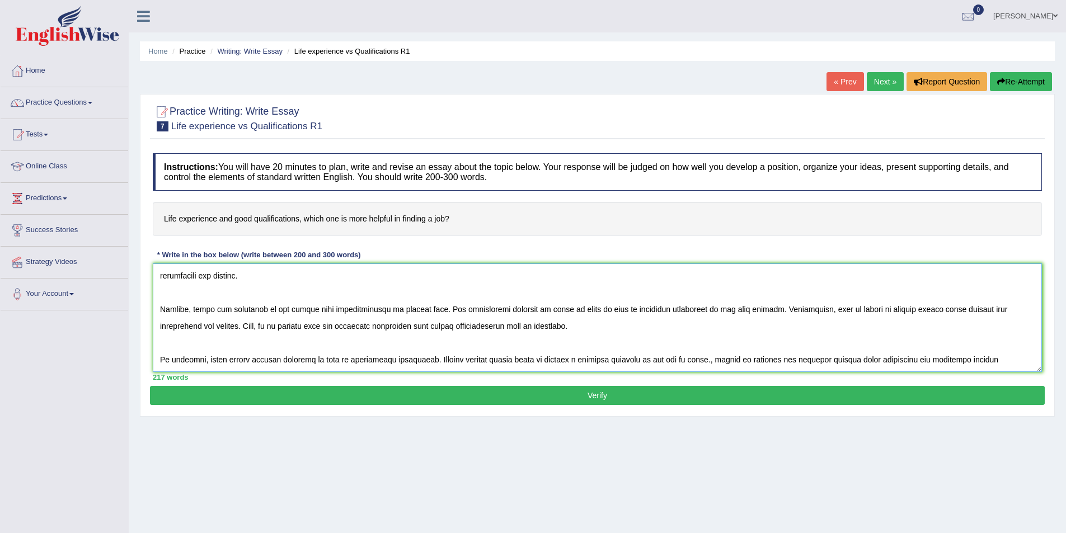
click at [924, 310] on textarea at bounding box center [597, 318] width 889 height 109
click at [184, 326] on textarea at bounding box center [597, 318] width 889 height 109
click at [163, 322] on textarea at bounding box center [597, 318] width 889 height 109
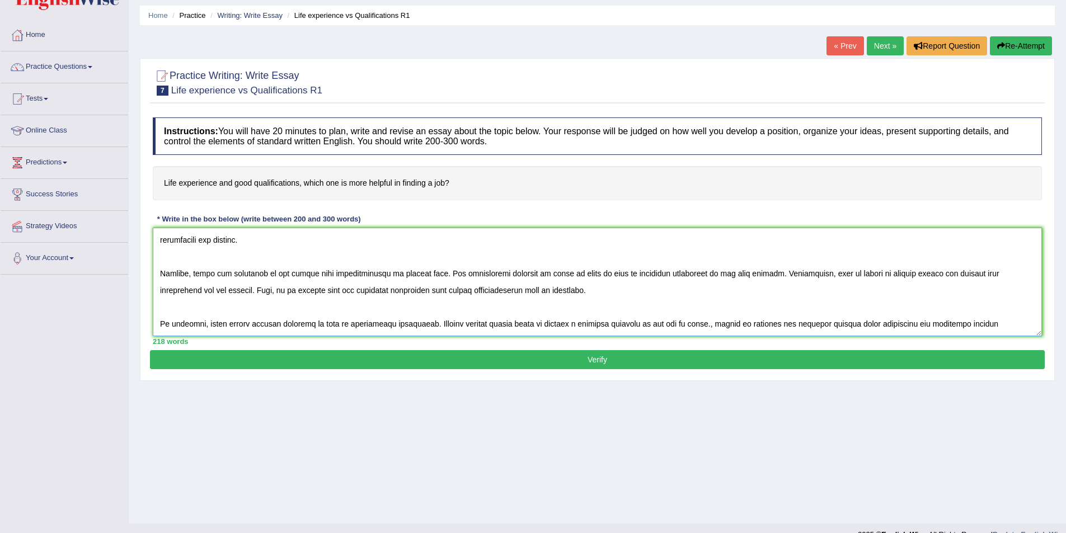
scroll to position [54, 0]
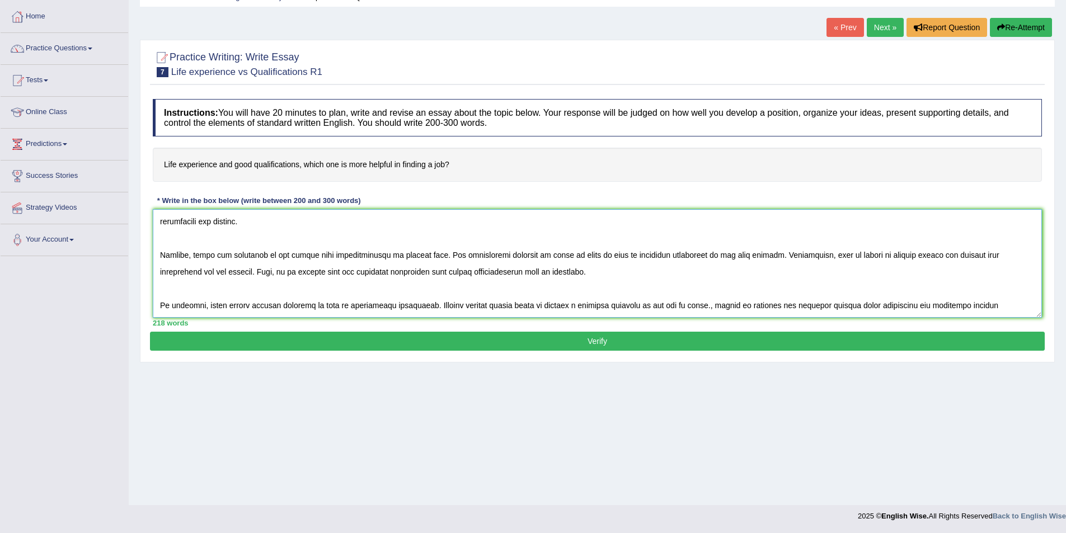
click at [225, 306] on textarea at bounding box center [597, 263] width 889 height 109
click at [859, 305] on textarea at bounding box center [597, 263] width 889 height 109
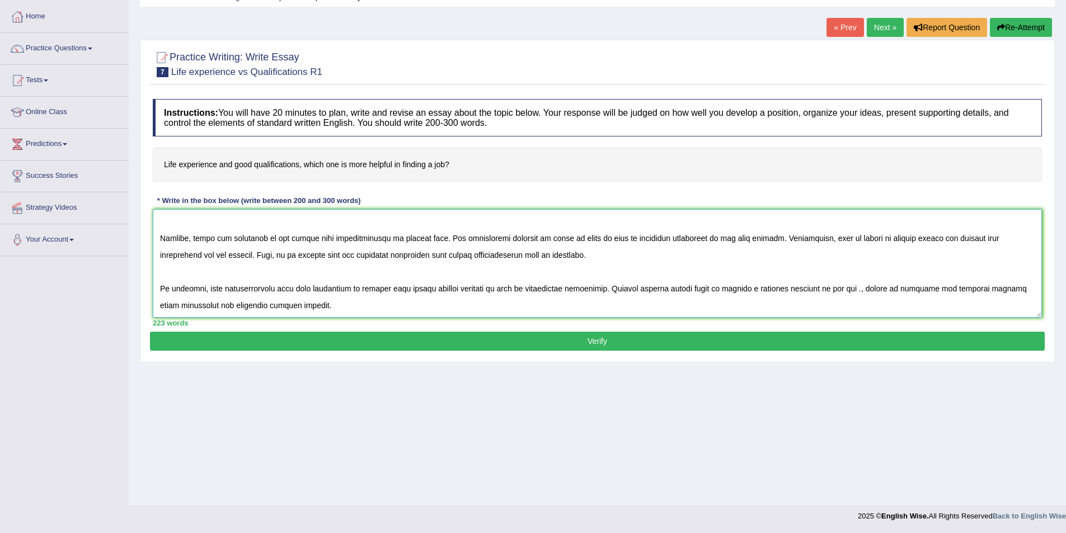
click at [840, 290] on textarea at bounding box center [597, 263] width 889 height 109
type textarea "This increasing influence of life experience and good qualifications on our liv…"
click at [402, 334] on button "Verify" at bounding box center [597, 341] width 895 height 19
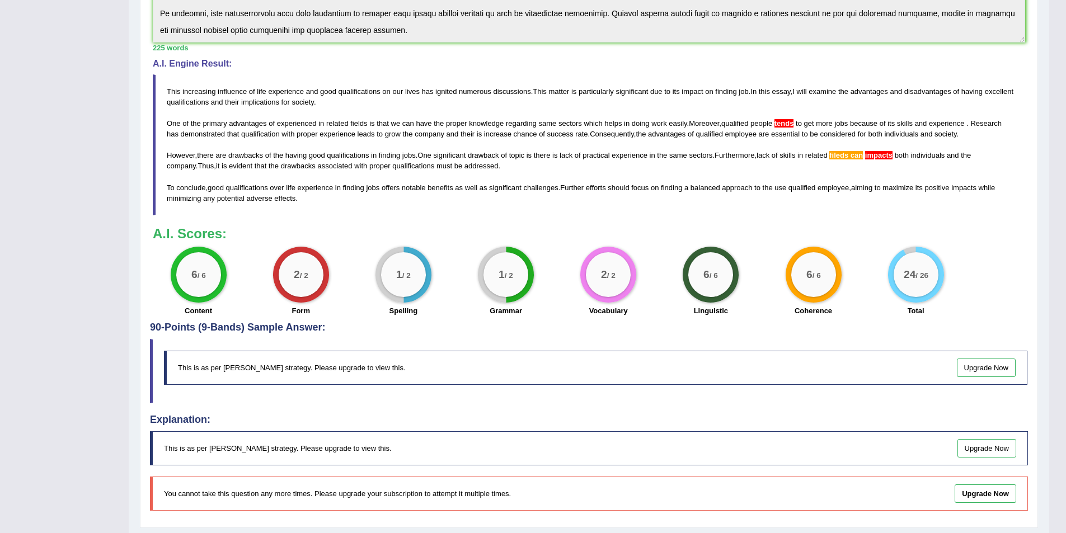
scroll to position [257, 0]
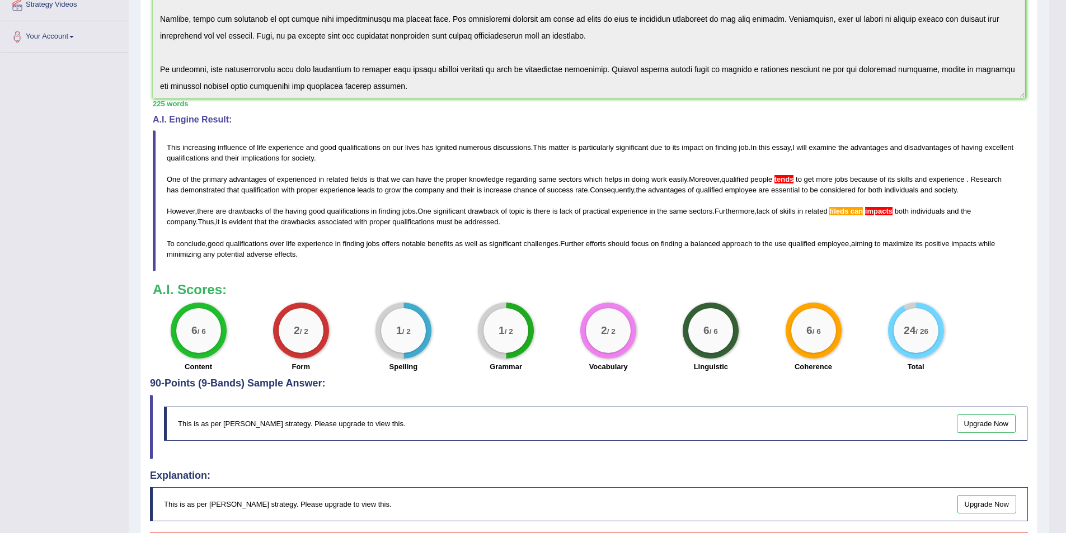
click at [786, 180] on span "tends" at bounding box center [784, 179] width 20 height 8
click at [782, 180] on span "tends" at bounding box center [784, 179] width 20 height 8
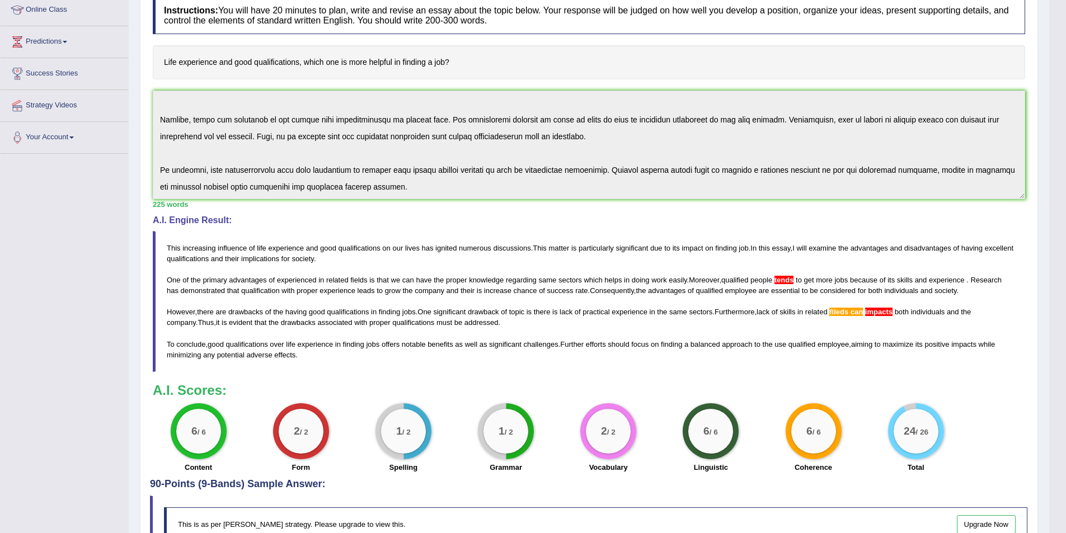
scroll to position [177, 0]
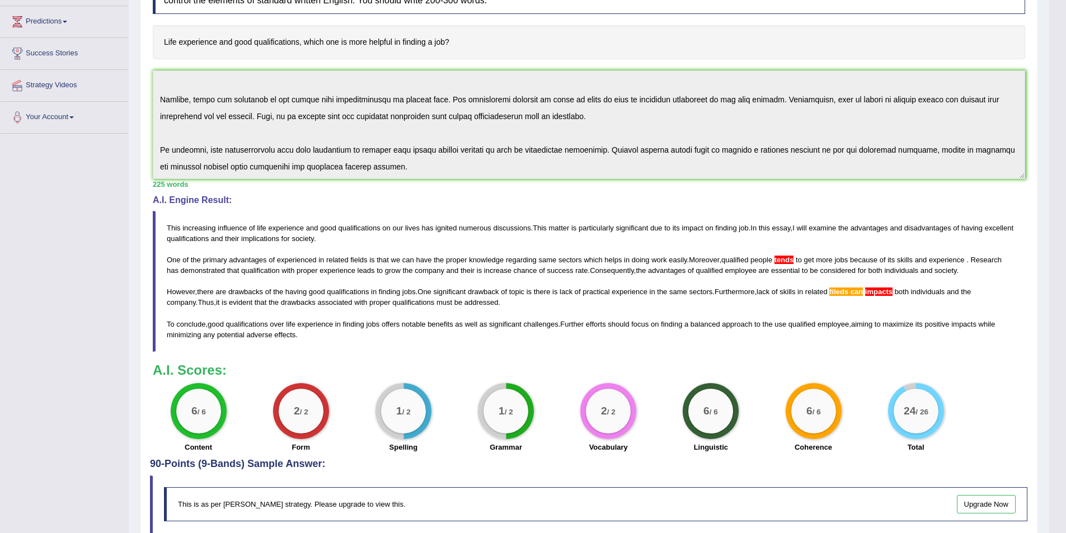
click at [848, 293] on span "fileds" at bounding box center [838, 292] width 19 height 8
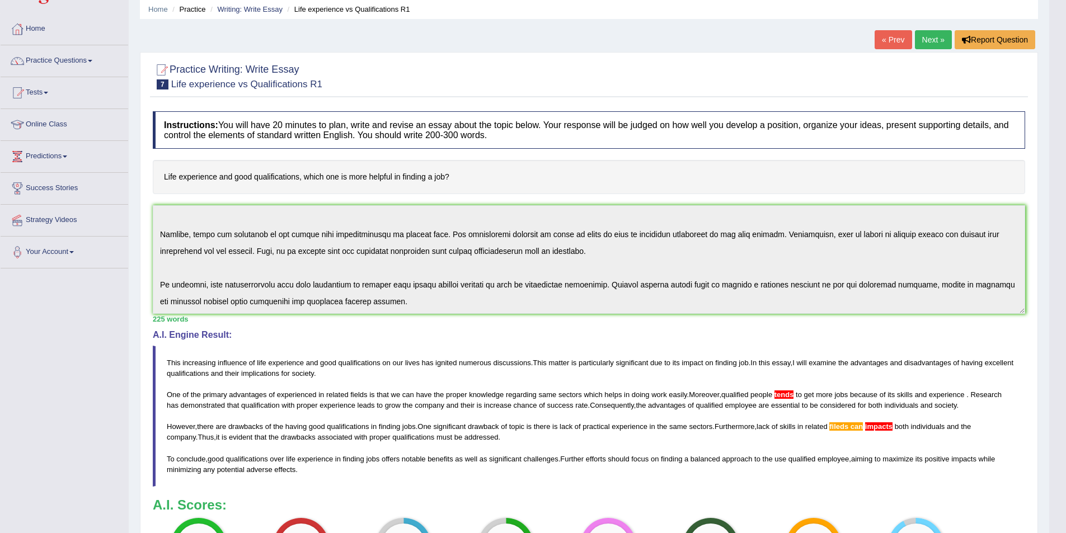
scroll to position [0, 0]
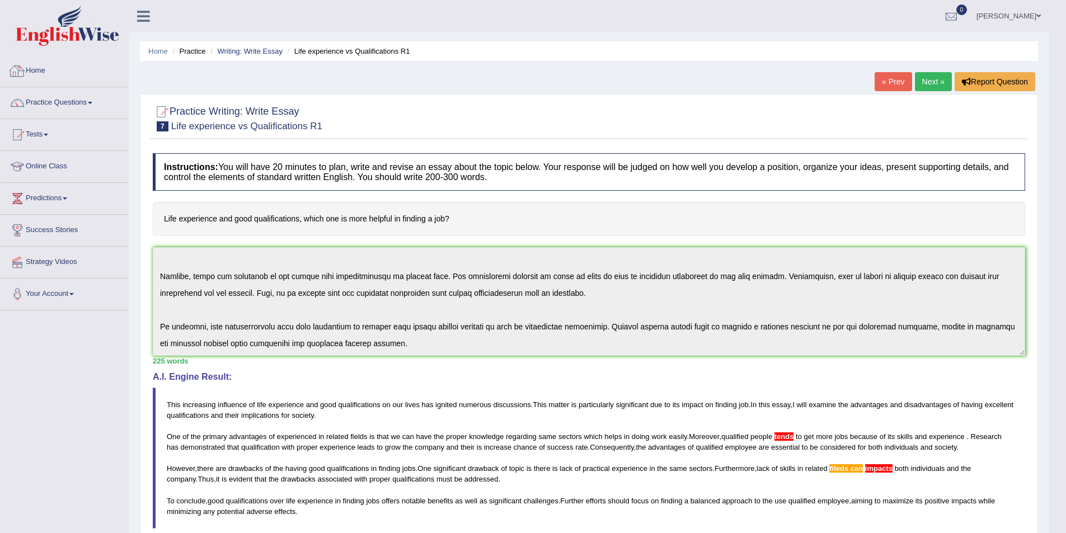
click at [44, 76] on link "Home" at bounding box center [65, 69] width 128 height 28
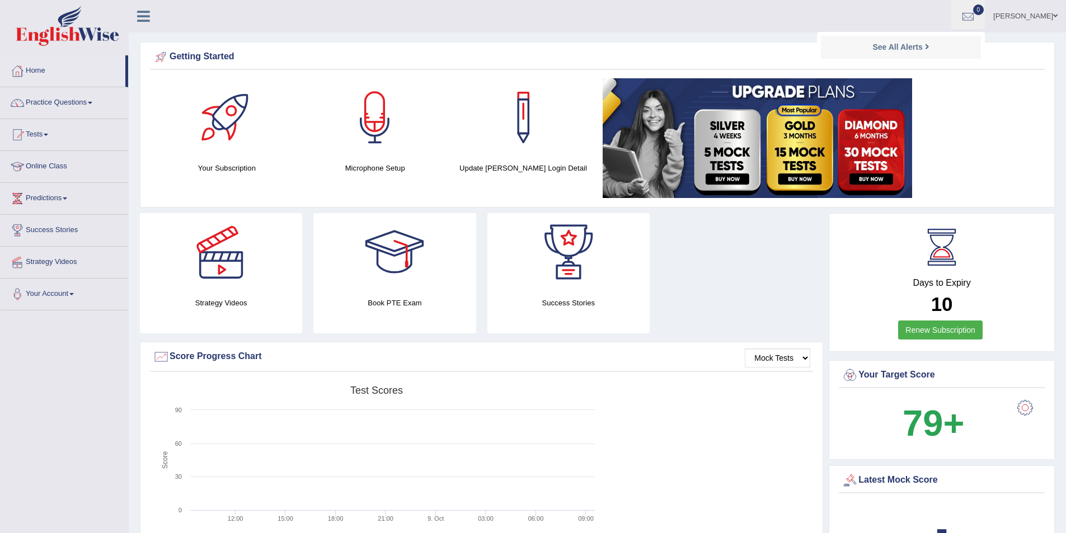
click at [1040, 18] on link "[PERSON_NAME]" at bounding box center [1025, 14] width 81 height 29
click at [980, 133] on link "Log out" at bounding box center [1004, 146] width 121 height 26
